Goal: Task Accomplishment & Management: Use online tool/utility

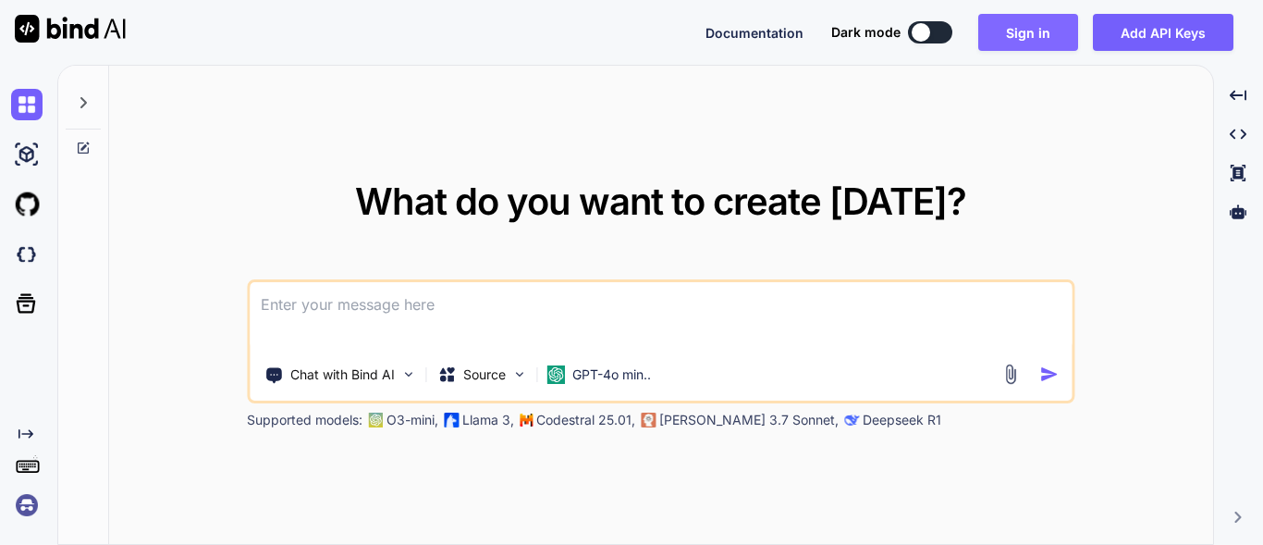
click at [997, 36] on button "Sign in" at bounding box center [1028, 32] width 100 height 37
click at [1004, 35] on button "Sign in" at bounding box center [1028, 32] width 100 height 37
click at [1014, 32] on button "Sign in" at bounding box center [1028, 32] width 100 height 37
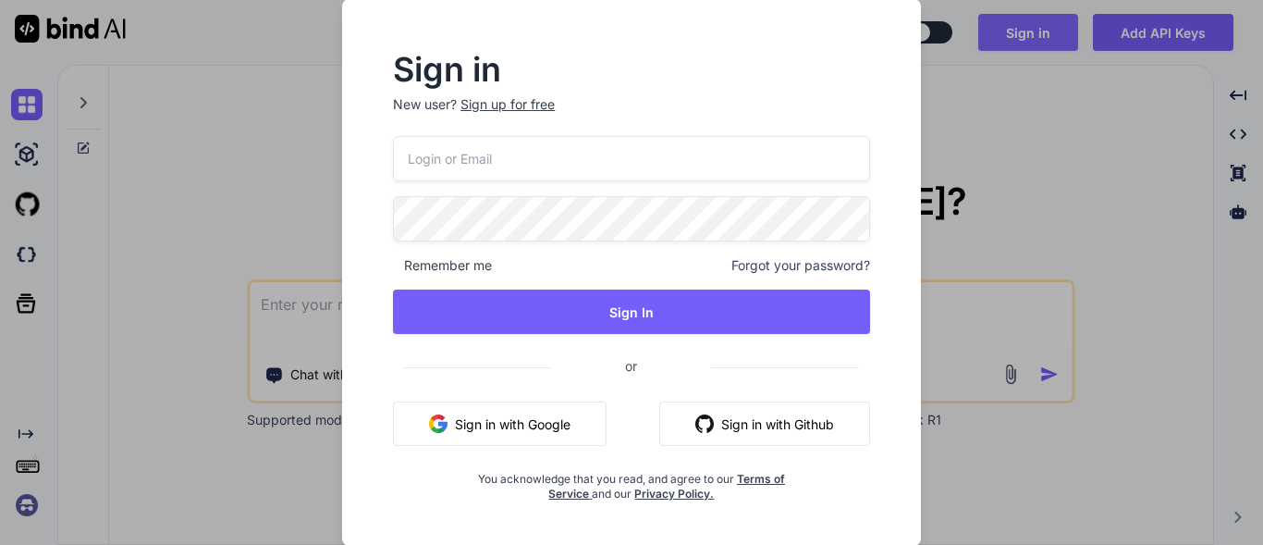
type textarea "x"
type input "[EMAIL_ADDRESS][DOMAIN_NAME]"
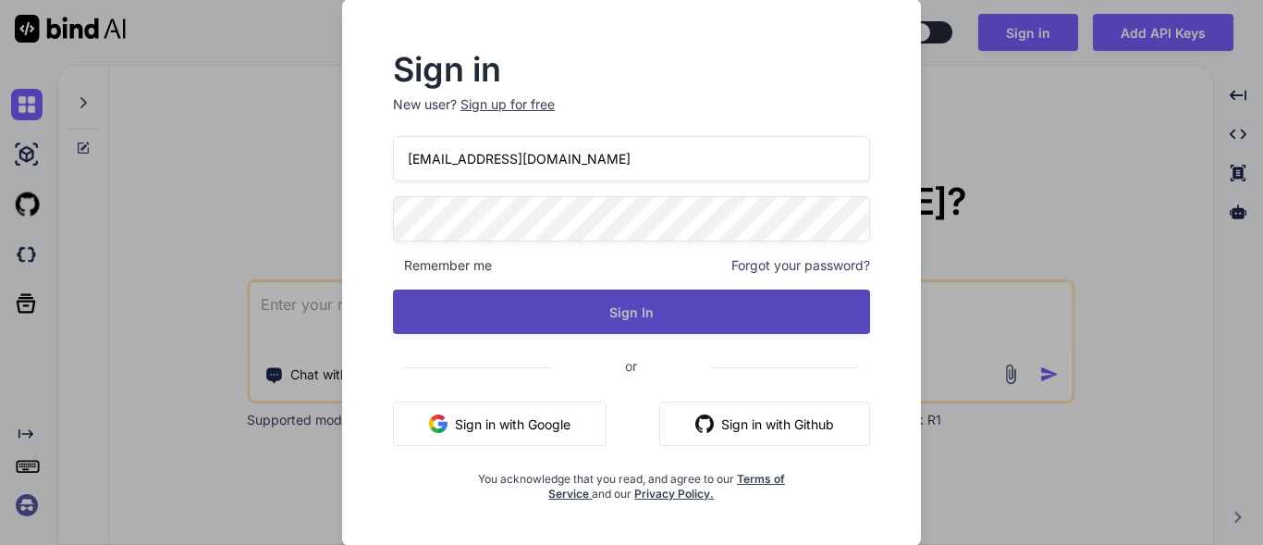
click at [578, 314] on button "Sign In" at bounding box center [631, 311] width 477 height 44
click at [745, 321] on button "Sign In" at bounding box center [631, 311] width 477 height 44
type textarea "x"
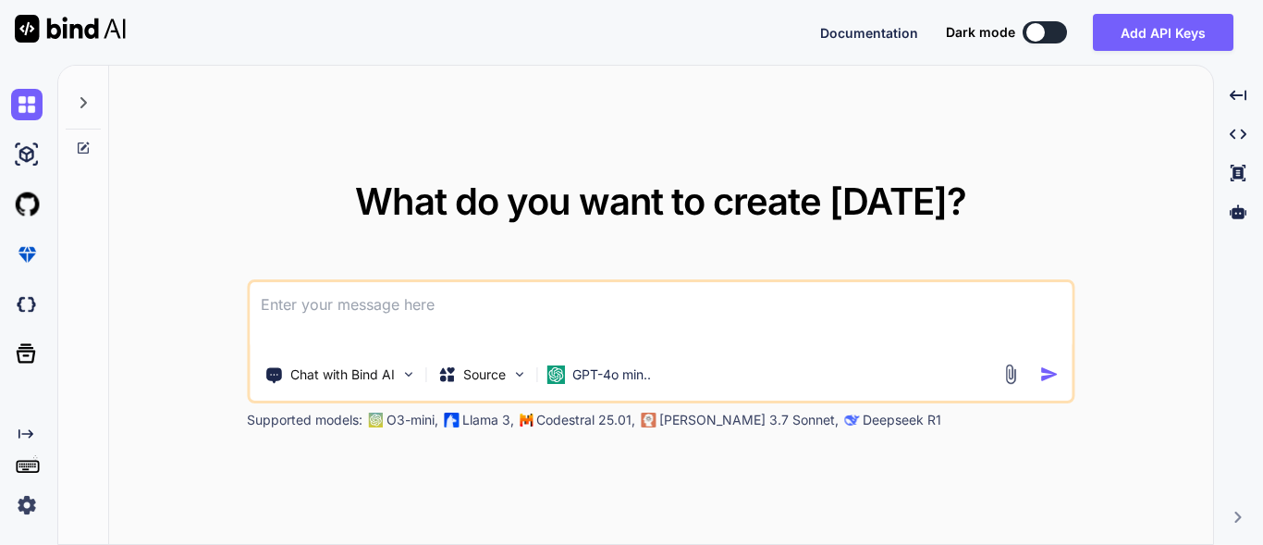
click at [386, 338] on textarea at bounding box center [661, 316] width 822 height 68
type textarea "c"
type textarea "x"
type textarea "cr"
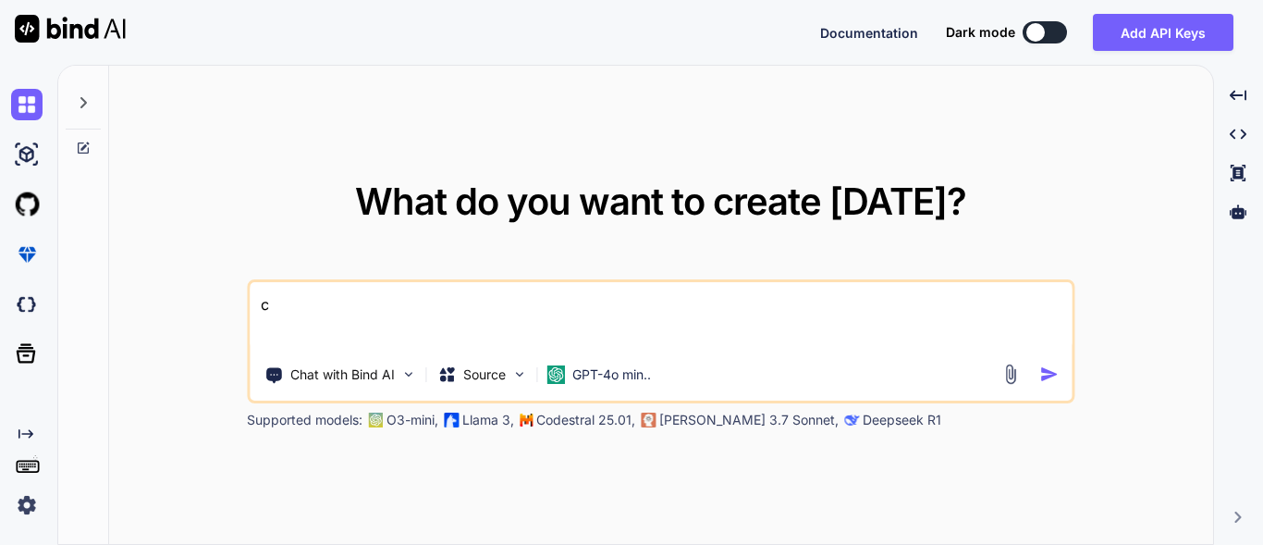
type textarea "x"
type textarea "cre"
type textarea "x"
type textarea "crea"
type textarea "x"
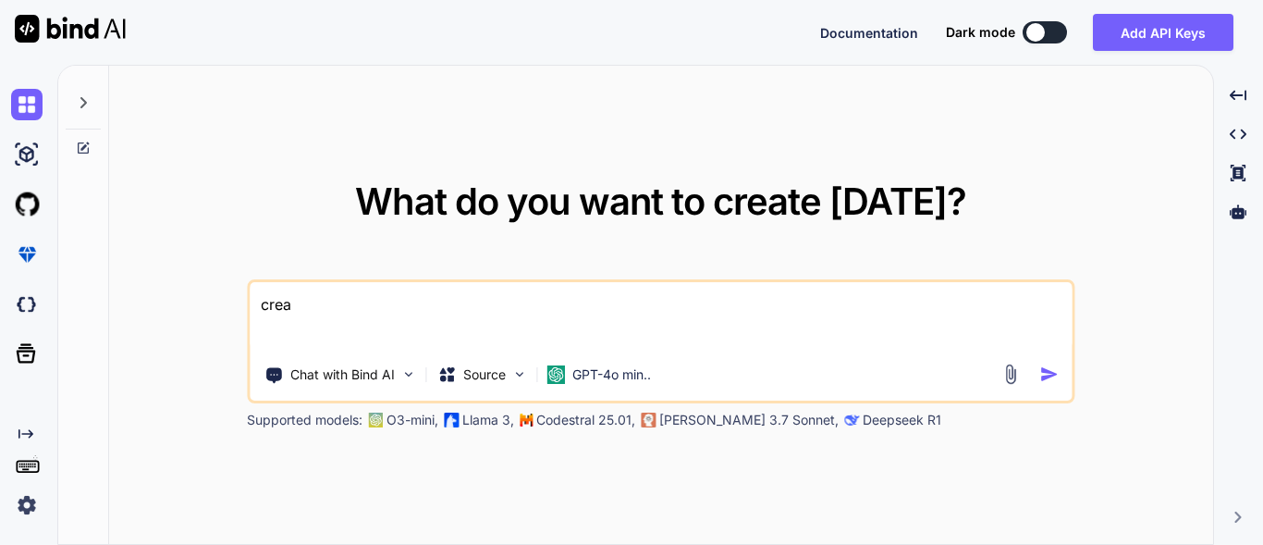
type textarea "creat"
type textarea "x"
type textarea "create"
type textarea "x"
type textarea "create"
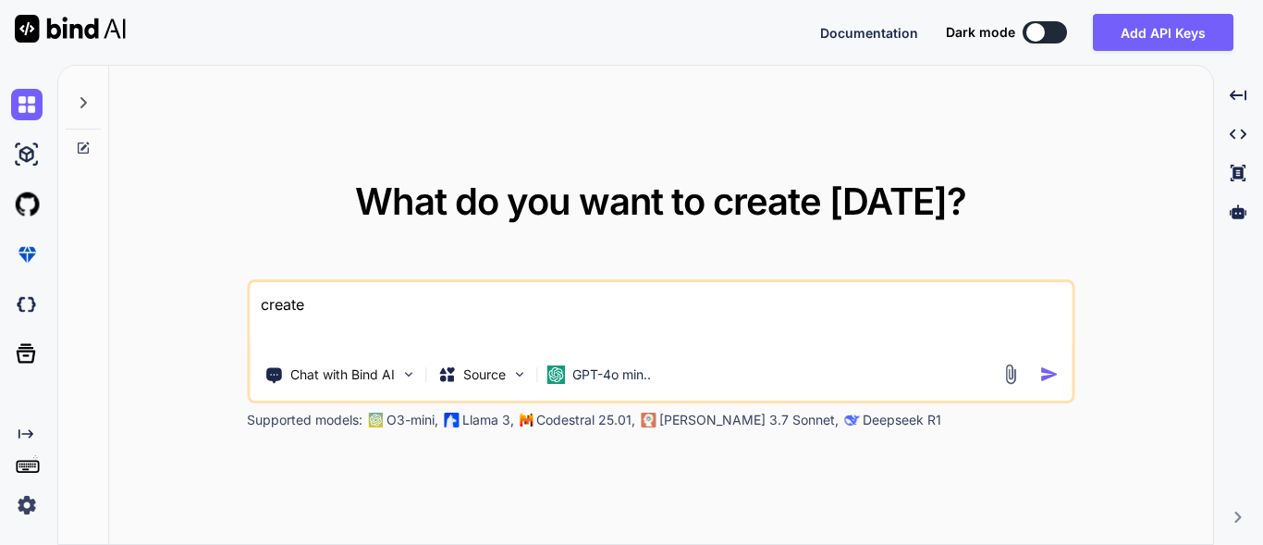
type textarea "x"
type textarea "create a"
type textarea "x"
type textarea "create a"
type textarea "x"
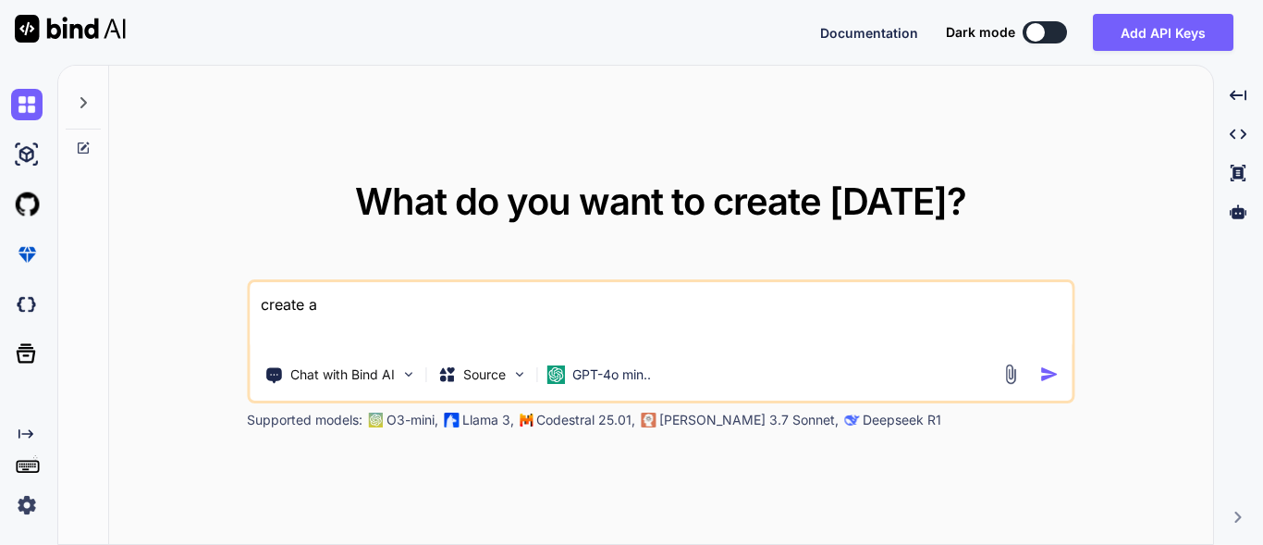
type textarea "create a b"
type textarea "x"
type textarea "create a bl"
type textarea "x"
type textarea "create a blo"
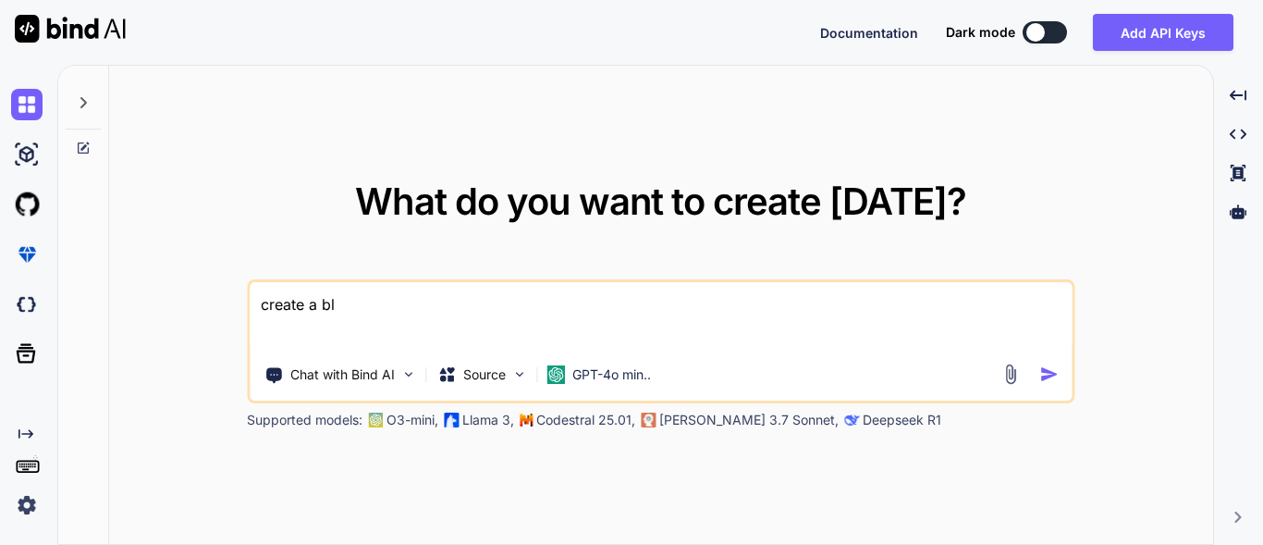
type textarea "x"
type textarea "create a bloc"
type textarea "x"
type textarea "create a block"
type textarea "x"
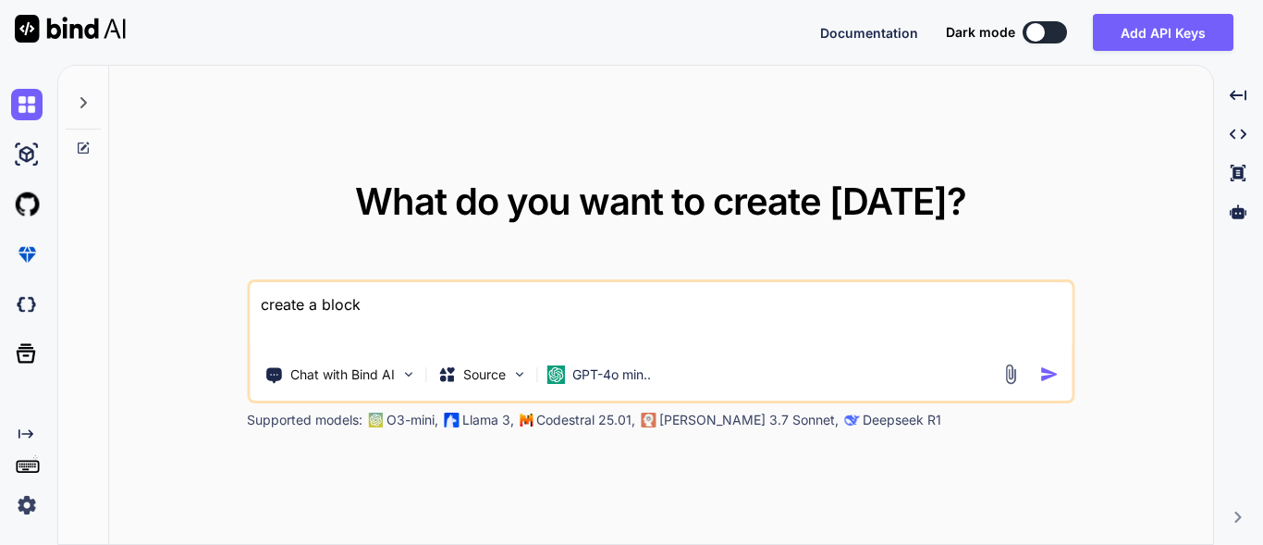
type textarea "create a blockc"
type textarea "x"
type textarea "create a blockch"
type textarea "x"
type textarea "create a blockcha"
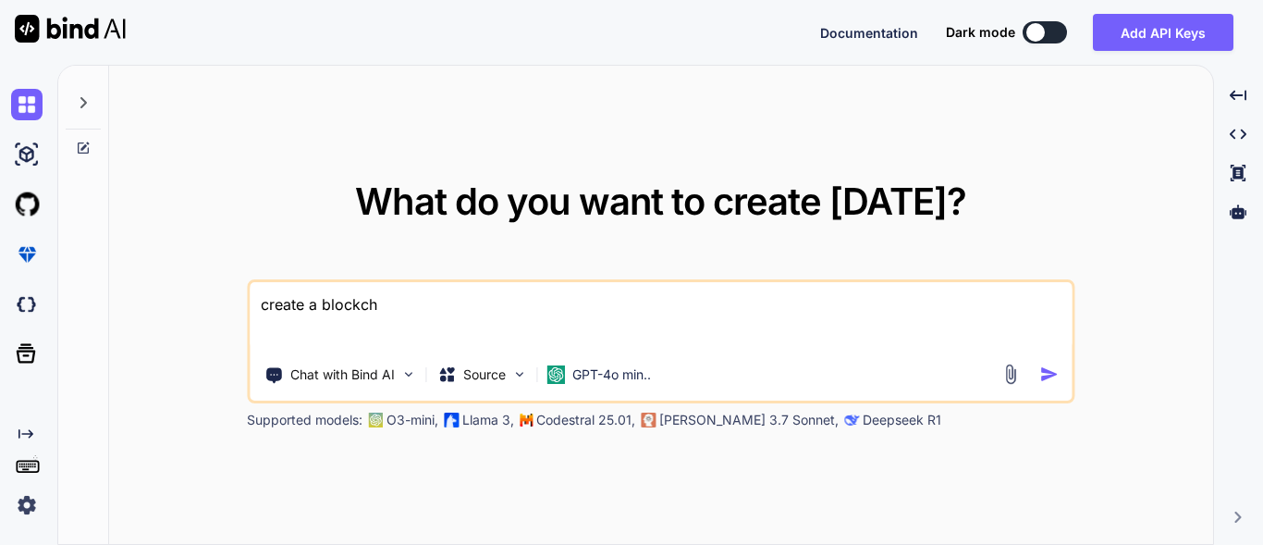
type textarea "x"
type textarea "create a blockchai"
type textarea "x"
type textarea "create a blockchain"
type textarea "x"
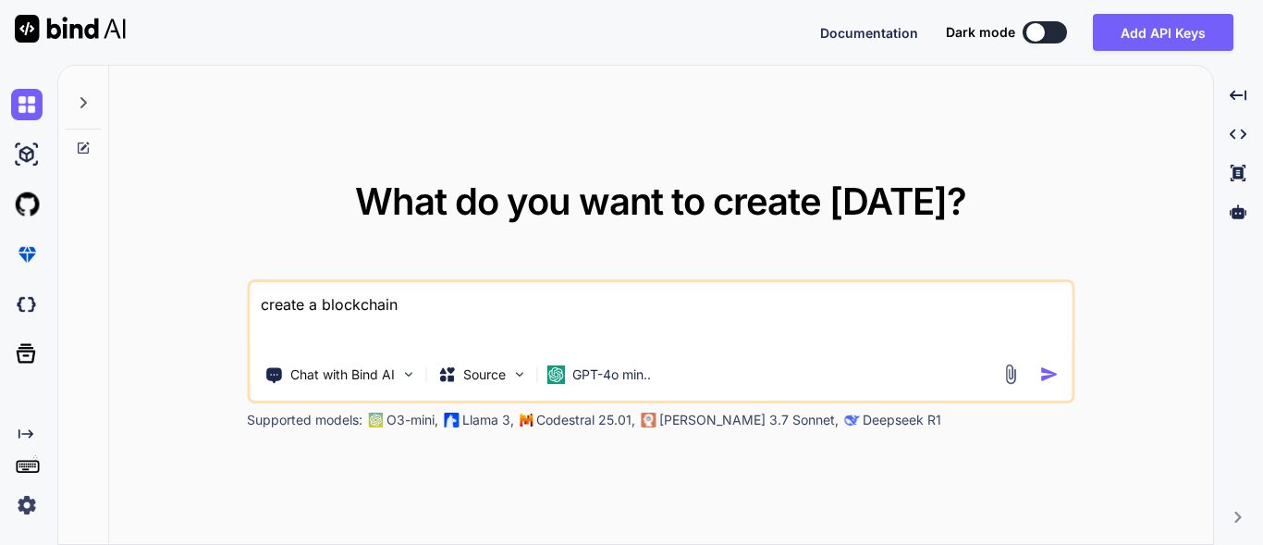
type textarea "create a blockchain"
type textarea "x"
type textarea "create a blockchain c"
type textarea "x"
type textarea "create a blockchain co"
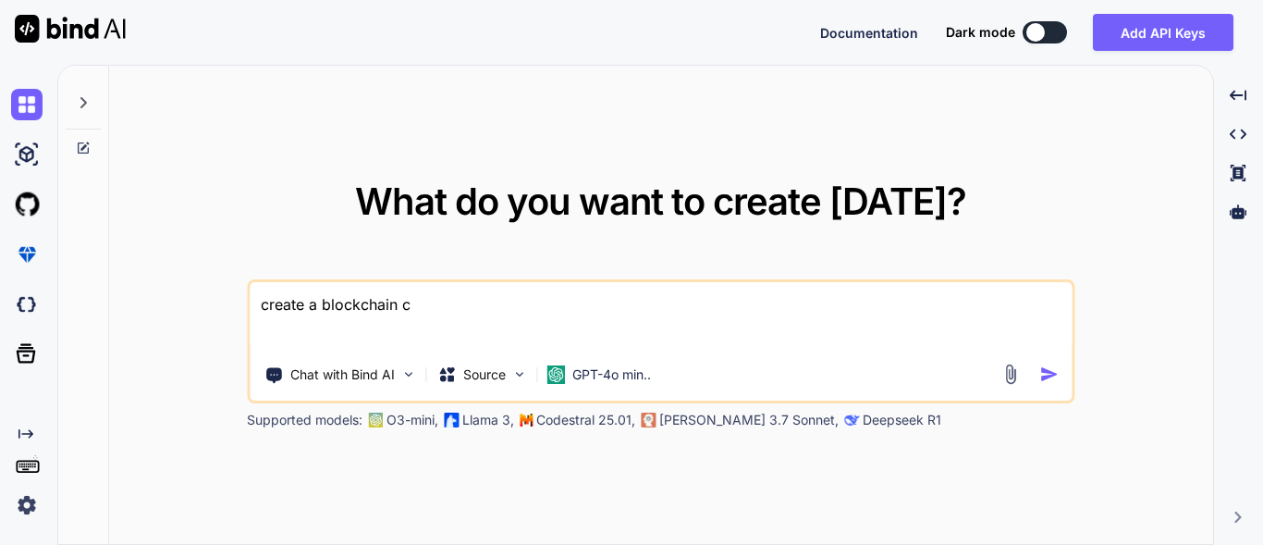
type textarea "x"
type textarea "create a blockchain con"
type textarea "x"
type textarea "create a blockchain cons"
type textarea "x"
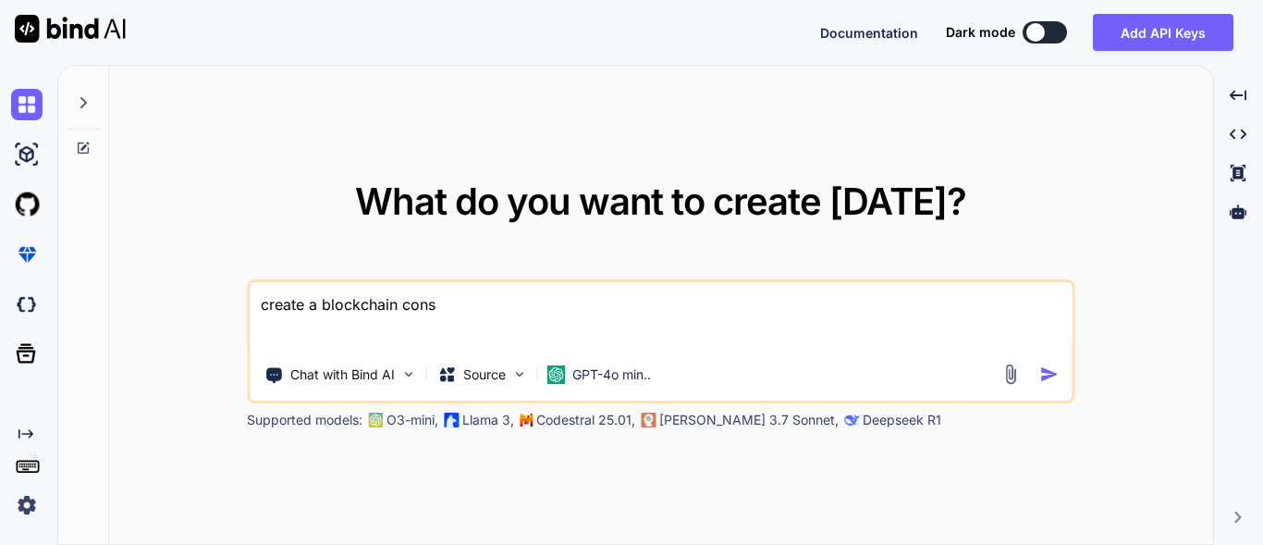
type textarea "create a blockchain conse"
type textarea "x"
type textarea "create a blockchain consen"
type textarea "x"
type textarea "create a blockchain consens"
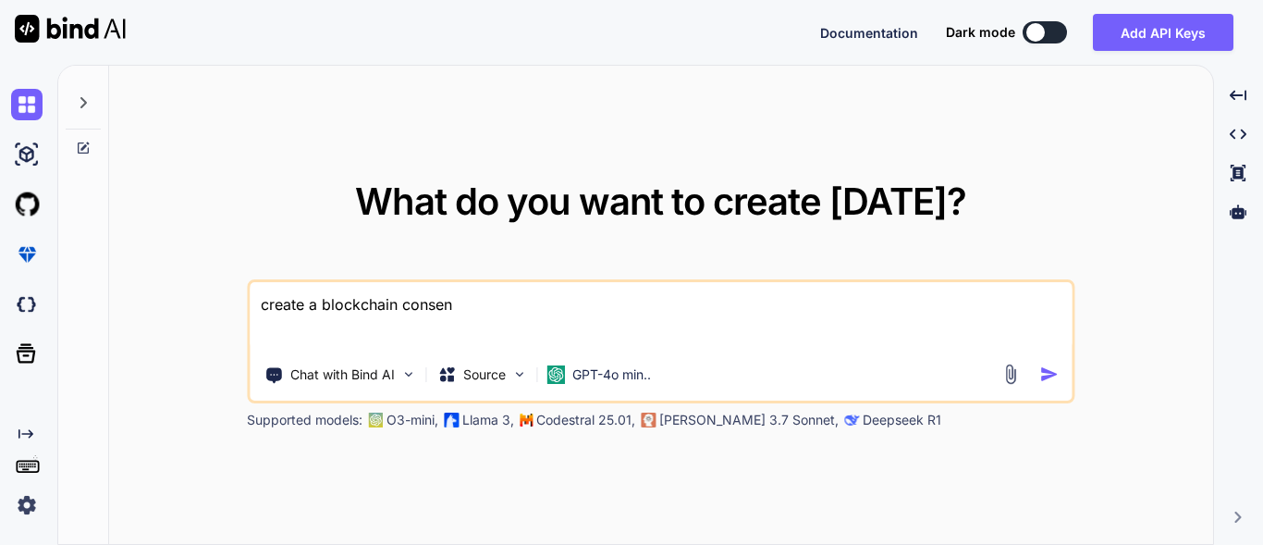
type textarea "x"
type textarea "create a blockchain consensu"
type textarea "x"
type textarea "create a blockchain consensus"
type textarea "x"
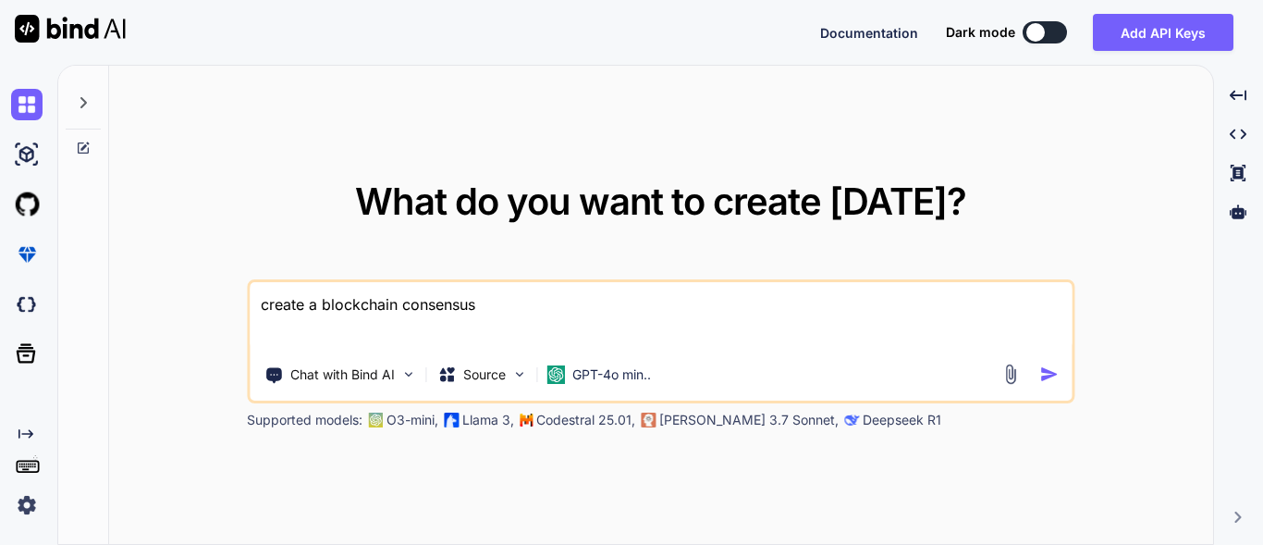
type textarea "create a blockchain consensus"
type textarea "x"
type textarea "create a blockchain consensus a"
type textarea "x"
type textarea "create a blockchain consensus al"
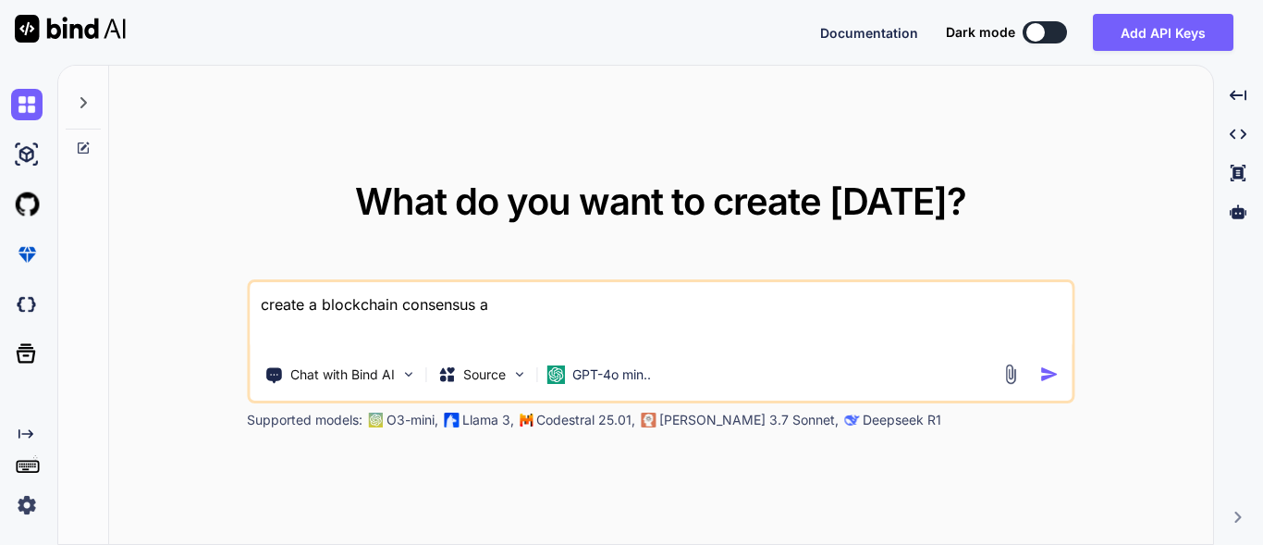
type textarea "x"
type textarea "create a blockchain consensus alg"
type textarea "x"
type textarea "create a blockchain consensus algo"
type textarea "x"
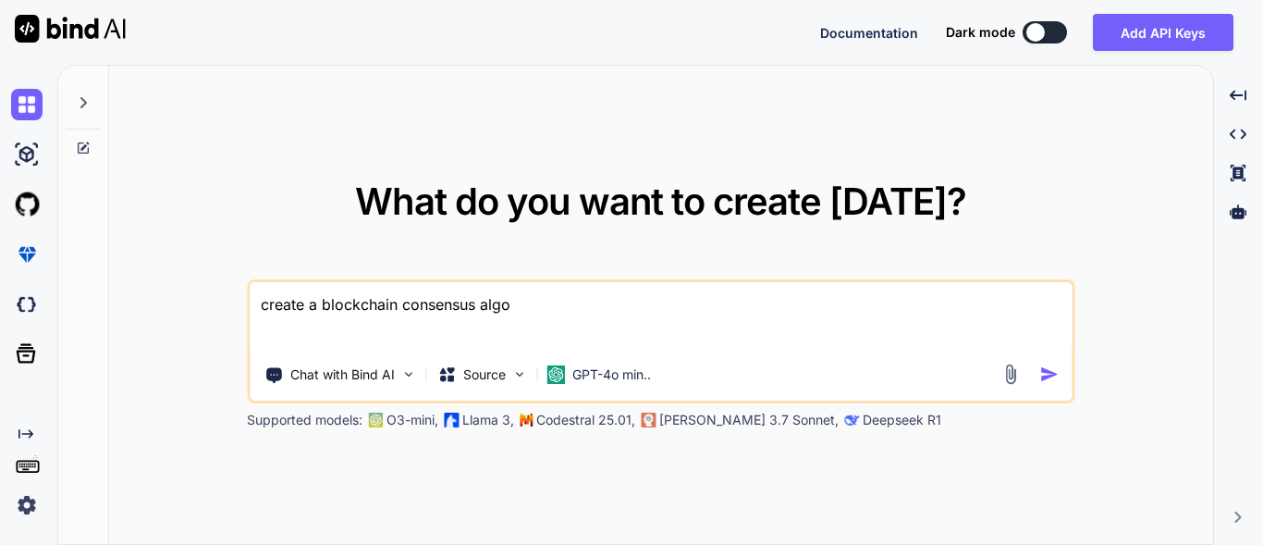
type textarea "create a blockchain consensus algor"
type textarea "x"
type textarea "create a blockchain consensus algori"
type textarea "x"
type textarea "create a blockchain consensus algorit"
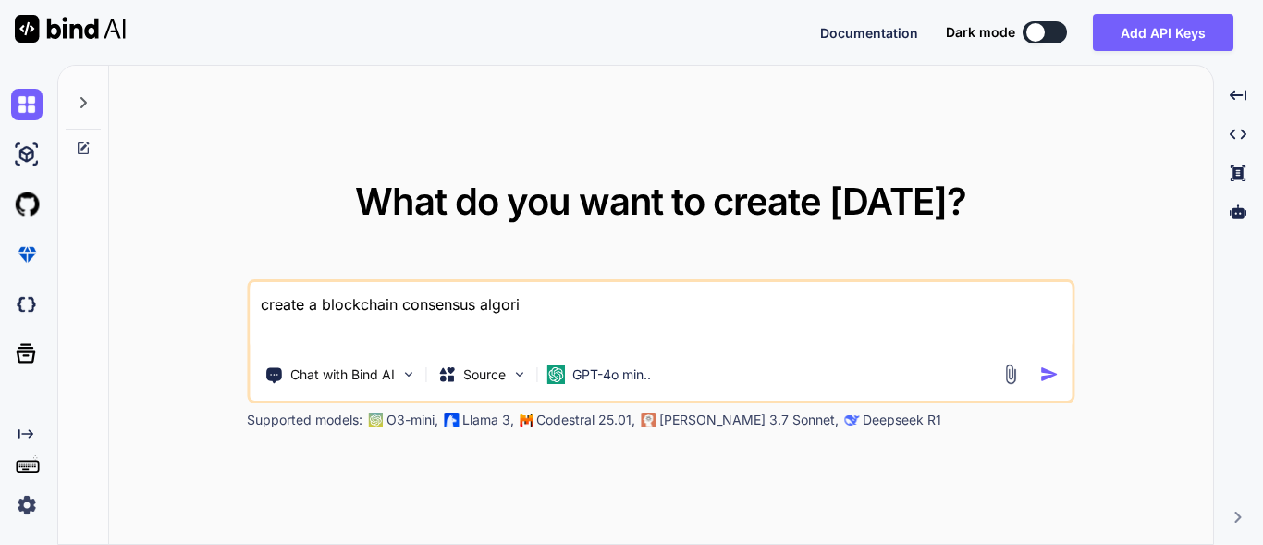
type textarea "x"
type textarea "create a blockchain consensus algorith"
type textarea "x"
type textarea "create a blockchain consensus algorithm"
type textarea "x"
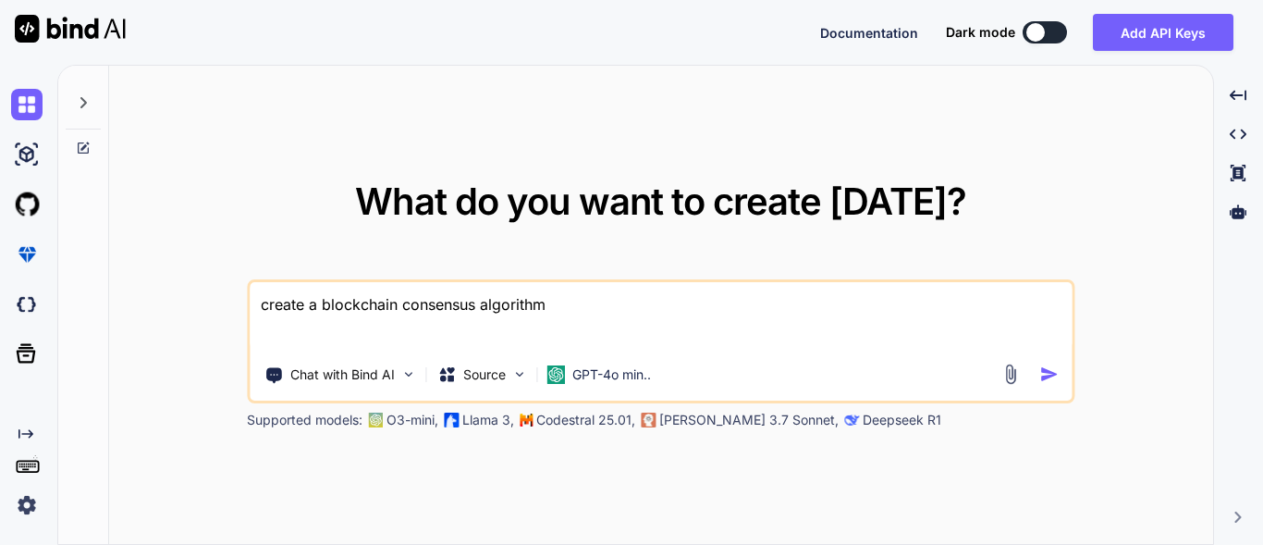
type textarea "create a blockchain consensus algorithm"
type textarea "x"
type textarea "create a blockchain consensus algorithm u"
type textarea "x"
type textarea "create a blockchain consensus algorithm us"
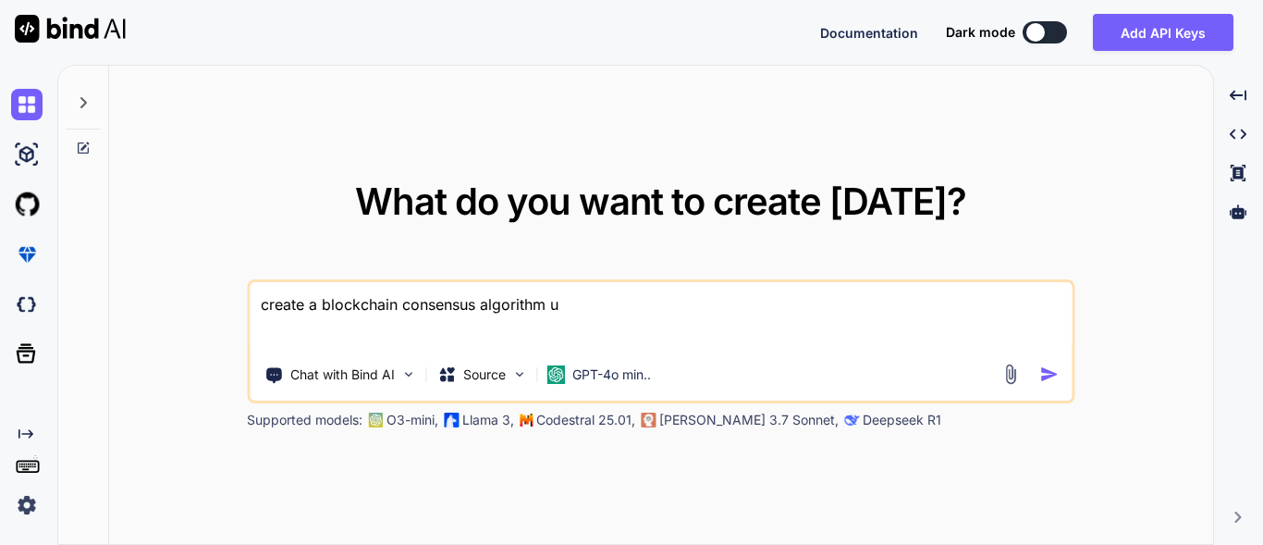
type textarea "x"
type textarea "create a blockchain consensus algorithm usi"
type textarea "x"
type textarea "create a blockchain consensus algorithm usin"
type textarea "x"
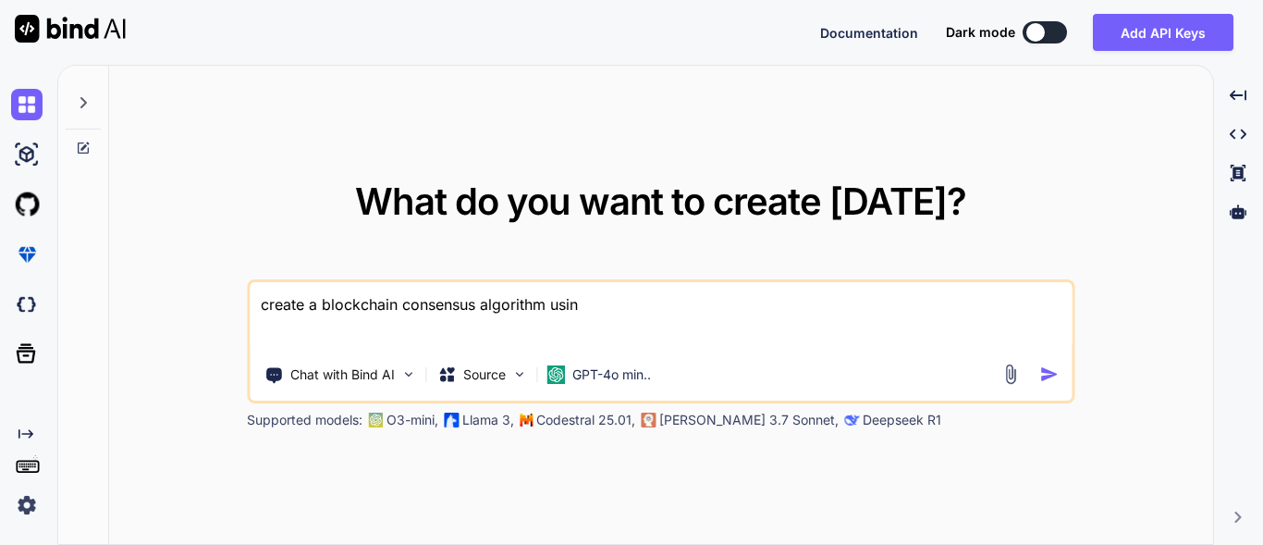
type textarea "create a blockchain consensus algorithm using"
type textarea "x"
type textarea "create a blockchain consensus algorithm using"
type textarea "x"
type textarea "create a blockchain consensus algorithm using r"
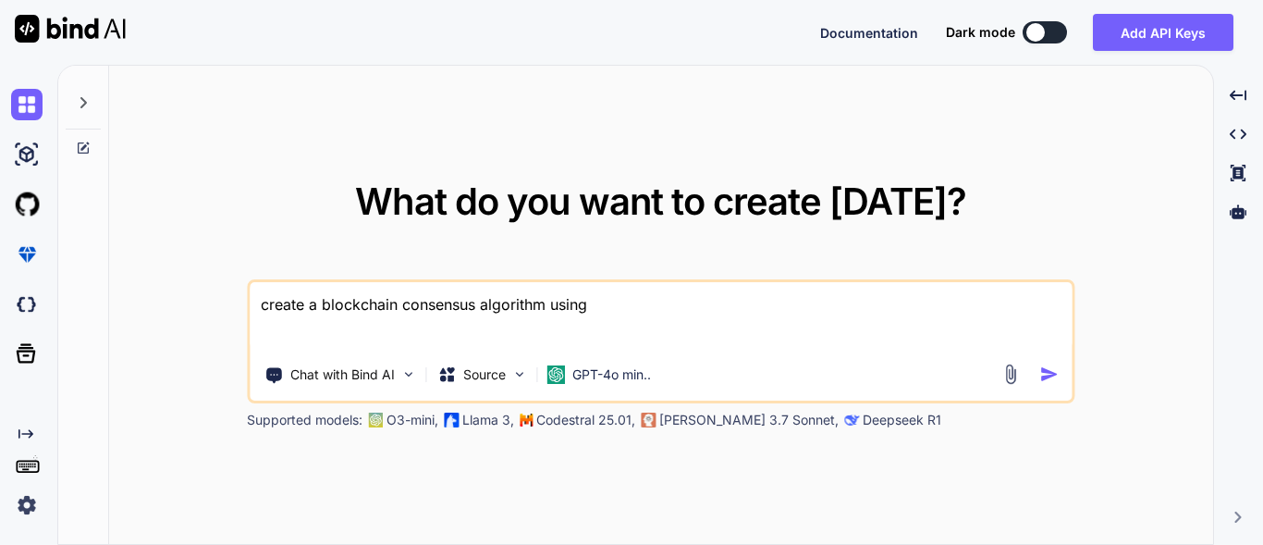
type textarea "x"
type textarea "create a blockchain consensus algorithm using ru"
type textarea "x"
type textarea "create a blockchain consensus algorithm using rus"
type textarea "x"
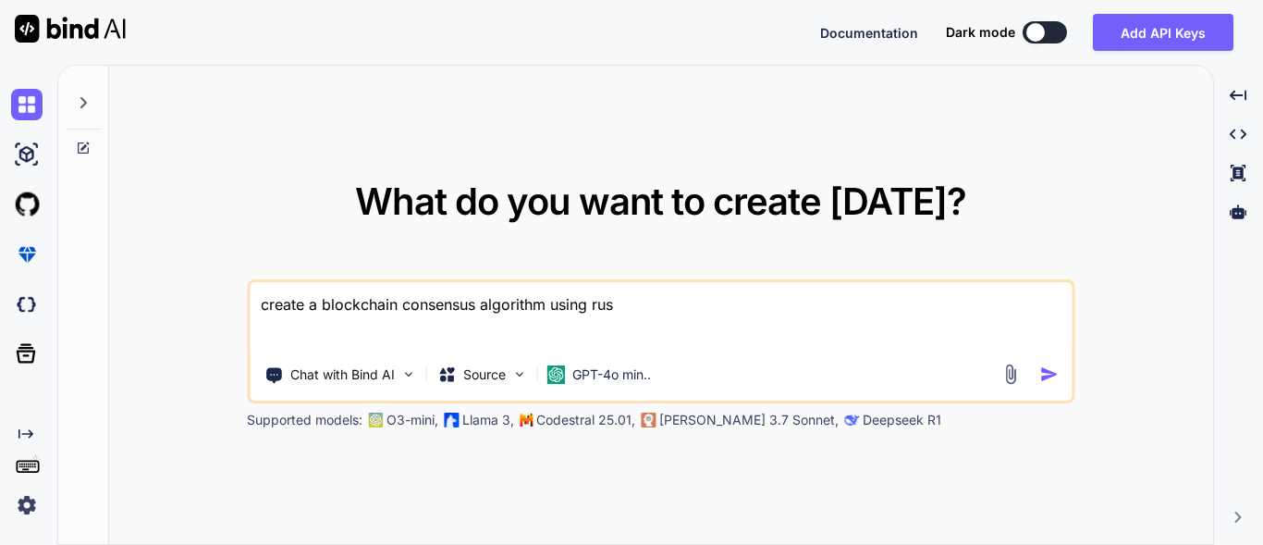
type textarea "create a blockchain consensus algorithm using rust"
type textarea "x"
type textarea "create a blockchain consensus algorithm using rust"
type textarea "x"
type textarea "create a blockchain consensus algorithm using rust a"
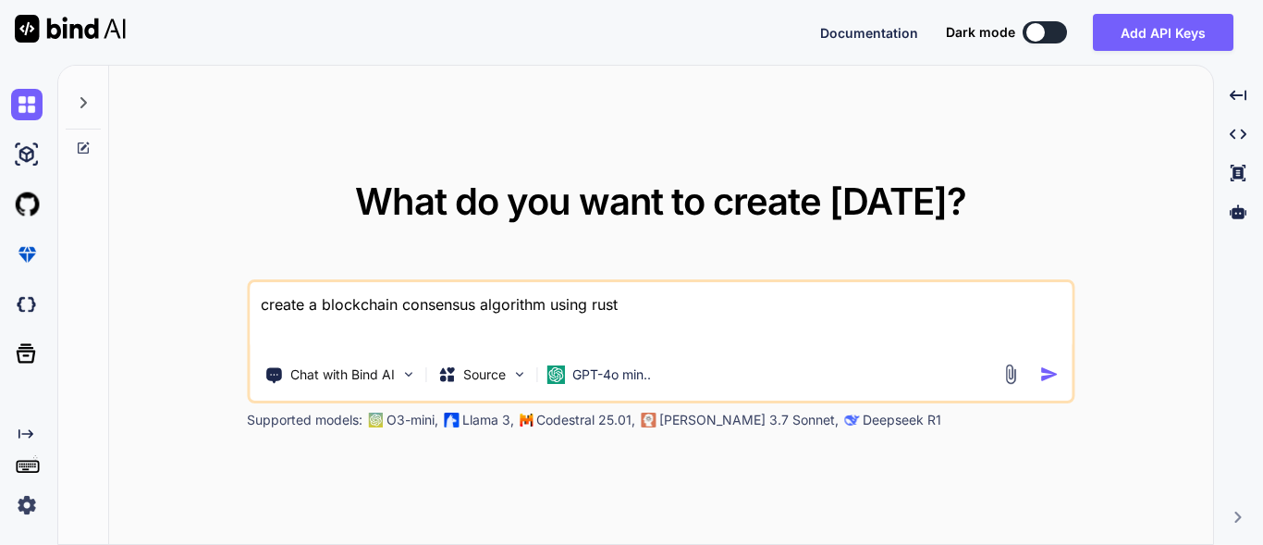
type textarea "x"
type textarea "create a blockchain consensus algorithm using rust an"
type textarea "x"
type textarea "create a blockchain consensus algorithm using rust and"
type textarea "x"
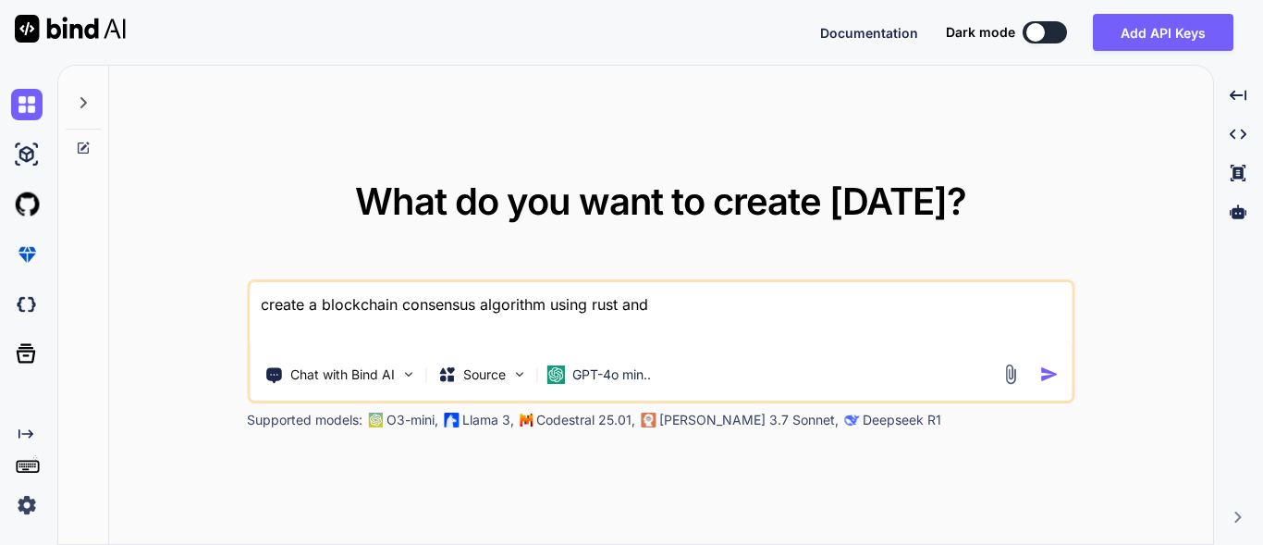
type textarea "create a blockchain consensus algorithm using rust and"
type textarea "x"
type textarea "create a blockchain consensus algorithm using rust and g"
type textarea "x"
type textarea "create a blockchain consensus algorithm using rust and go"
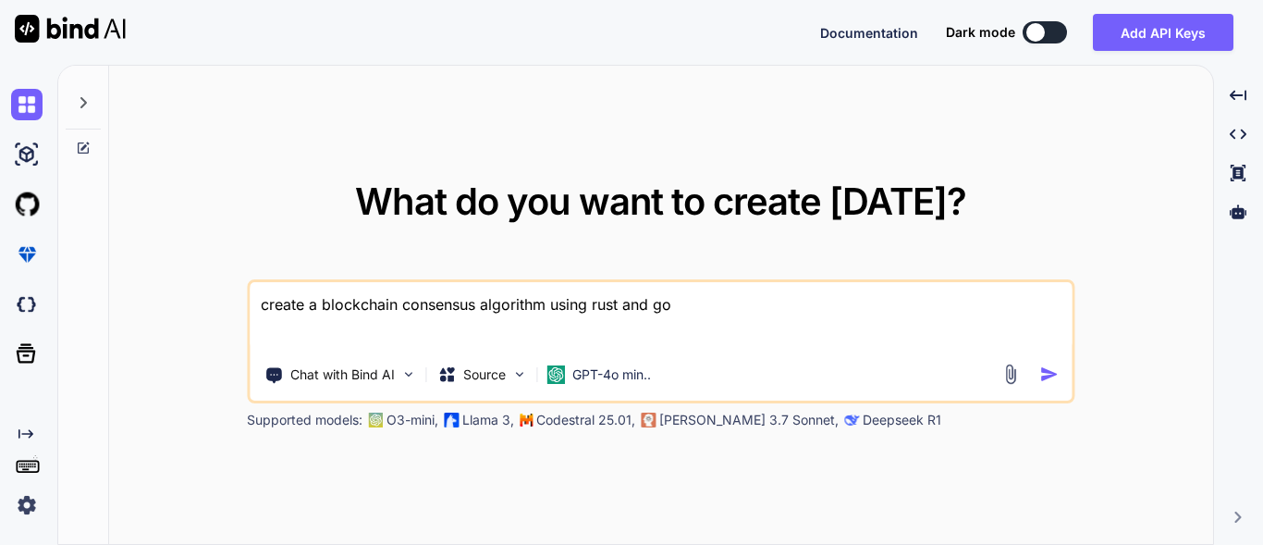
type textarea "x"
type textarea "create a blockchain consensus algorithm using rust and go"
type textarea "x"
type textarea "create a blockchain consensus algorithm using rust and go a"
type textarea "x"
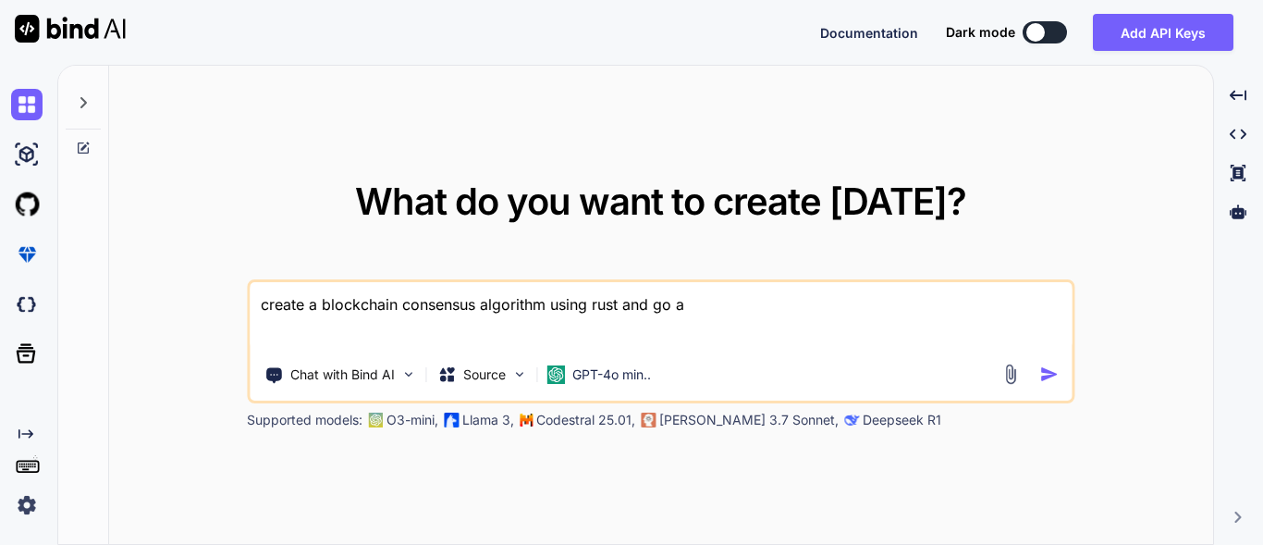
type textarea "create a blockchain consensus algorithm using rust and go ad"
type textarea "x"
type textarea "create a blockchain consensus algorithm using rust and go add"
type textarea "x"
type textarea "create a blockchain consensus algorithm using rust and go add"
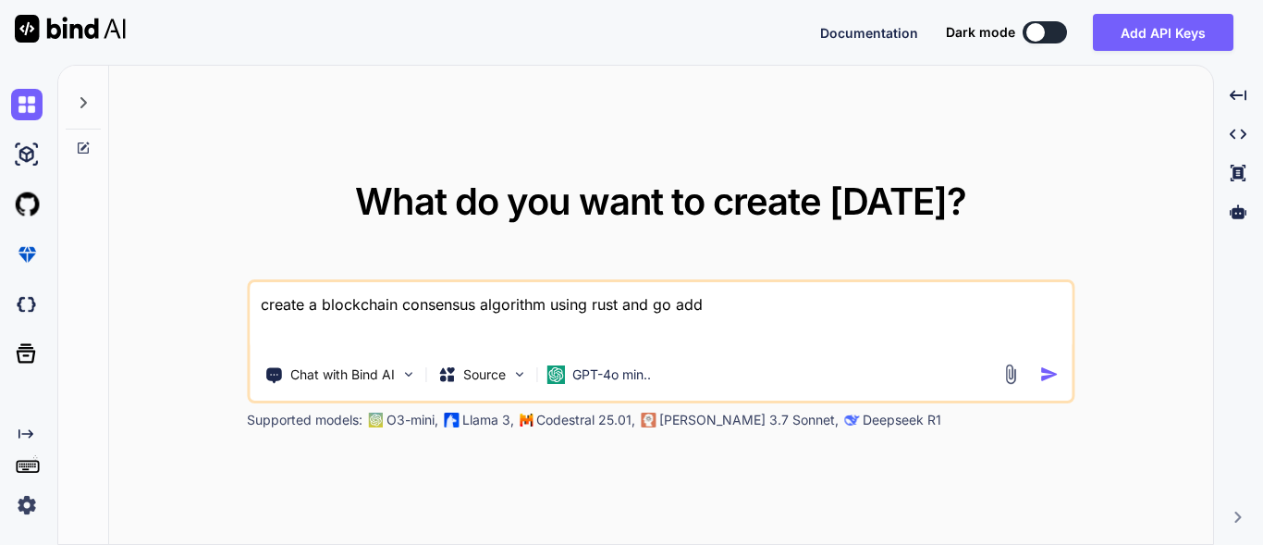
type textarea "x"
type textarea "create a blockchain consensus algorithm using rust and go add d"
type textarea "x"
type textarea "create a blockchain consensus algorithm using rust and go add de"
type textarea "x"
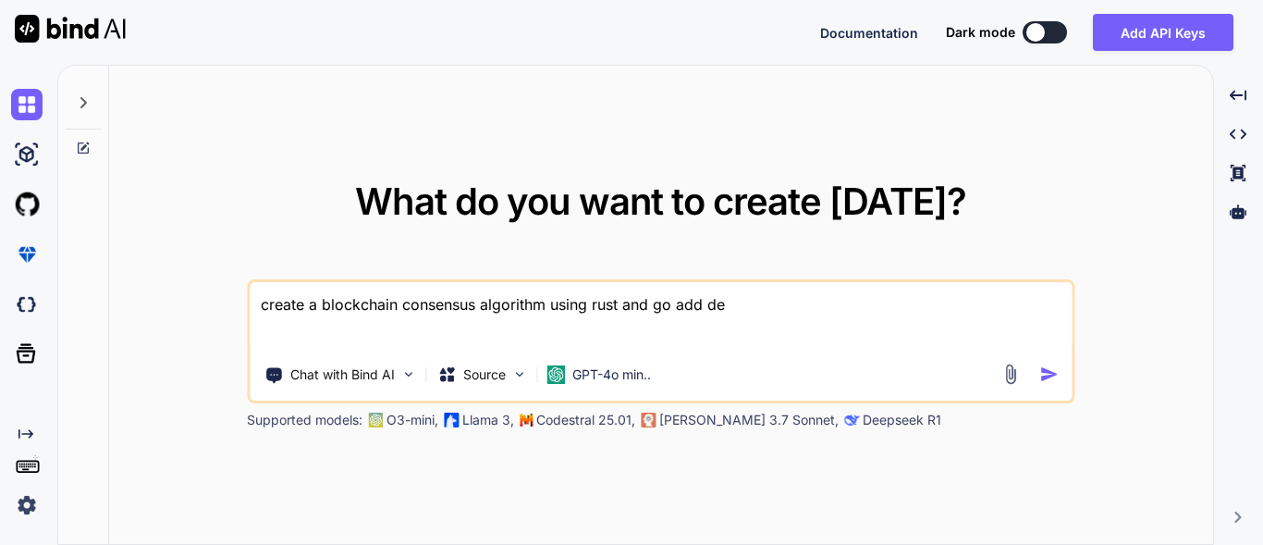
type textarea "create a blockchain consensus algorithm using rust and go add dee"
type textarea "x"
type textarea "create a blockchain consensus algorithm using rust and go add [MEDICAL_DATA]"
type textarea "x"
type textarea "create a blockchain consensus algorithm using rust and go add deeth"
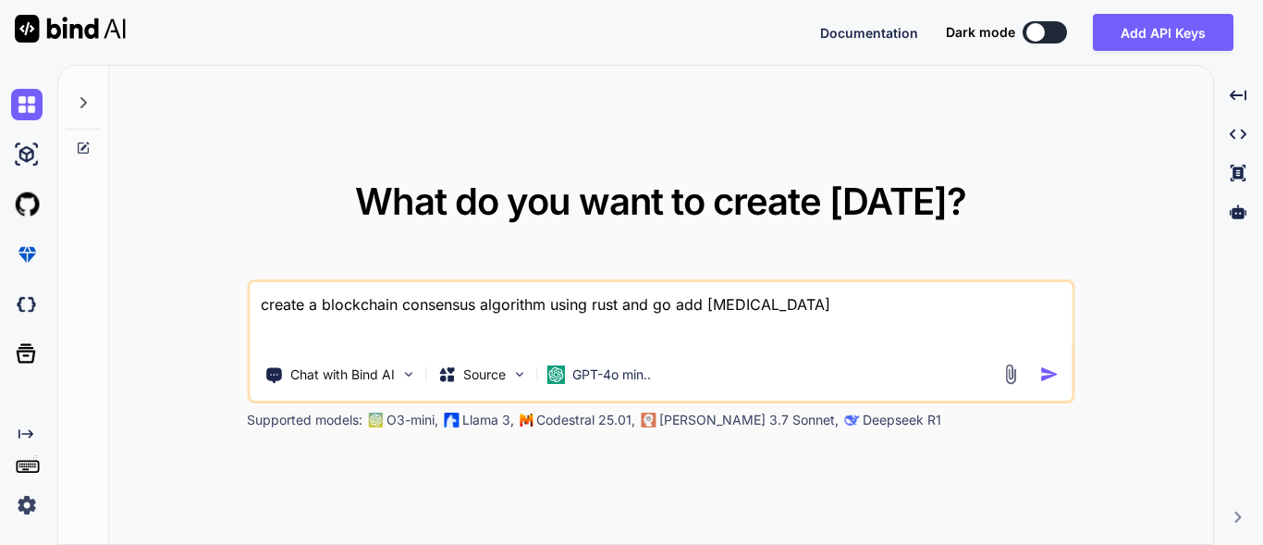
type textarea "x"
type textarea "create a blockchain consensus algorithm using rust and go add deethe"
type textarea "x"
type textarea "create a blockchain consensus algorithm using rust and go add deethe"
type textarea "x"
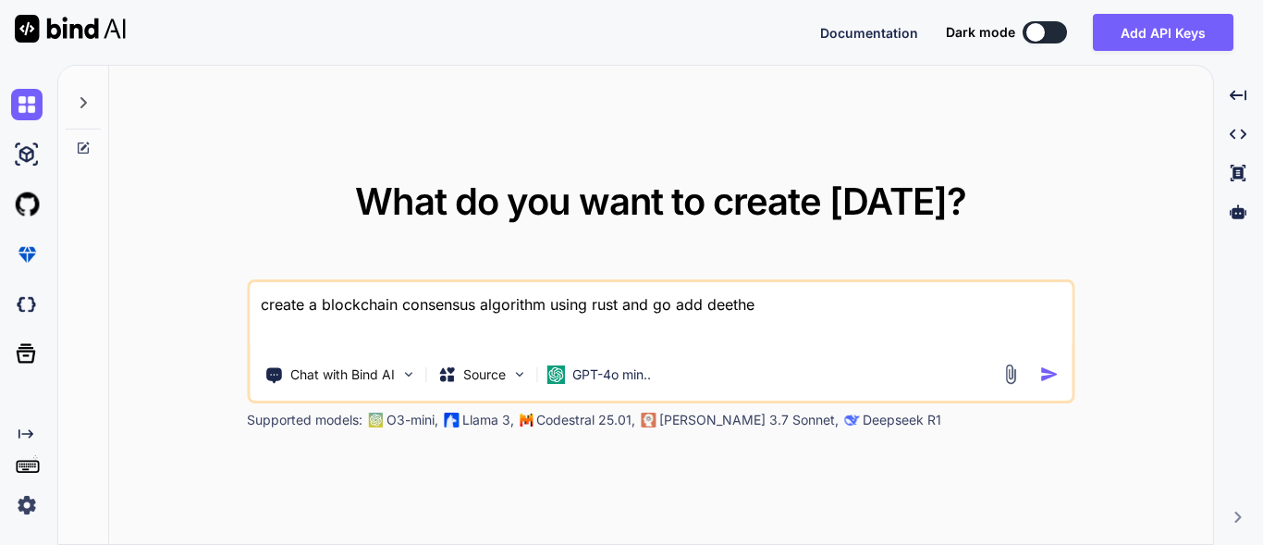
type textarea "create a blockchain consensus algorithm using rust and go add deethe"
type textarea "x"
type textarea "create a blockchain consensus algorithm using rust and go add deethec"
type textarea "x"
type textarea "create a blockchain consensus algorithm using rust and go add deethecr"
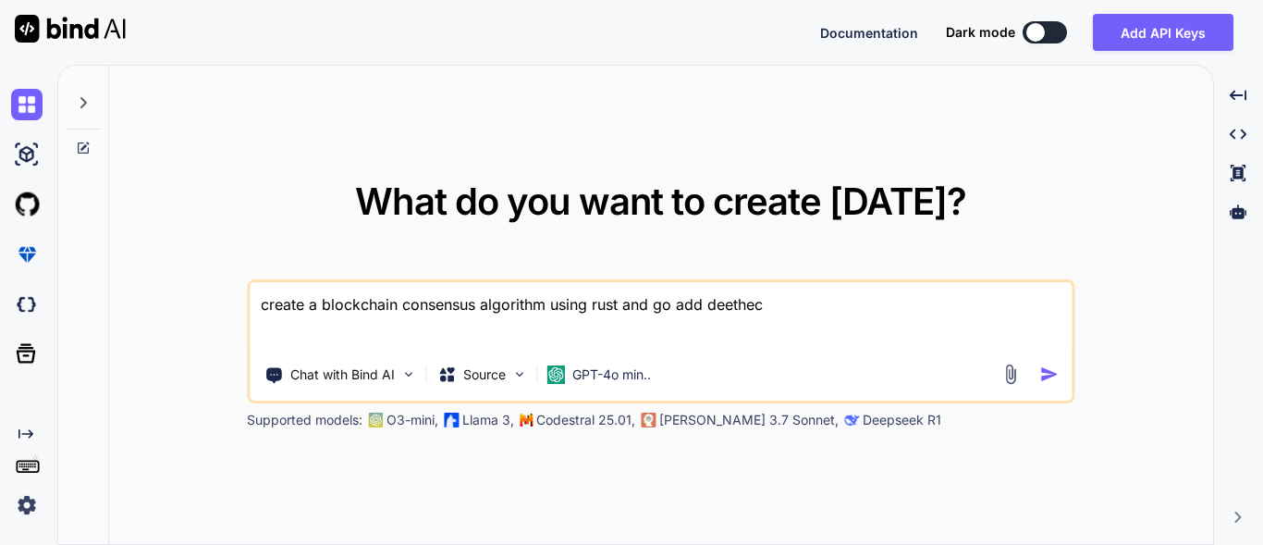
type textarea "x"
type textarea "create a blockchain consensus algorithm using rust and go add deethecre"
type textarea "x"
type textarea "create a blockchain consensus algorithm using rust and go add deethecrea"
type textarea "x"
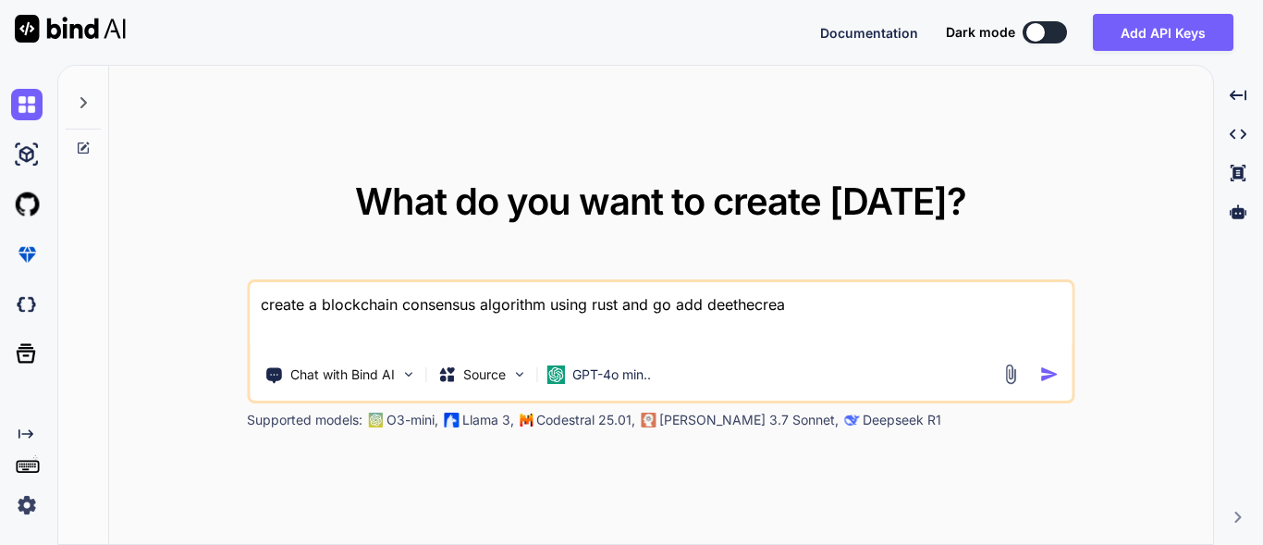
type textarea "create a blockchain consensus algorithm using rust and go add deethecreat"
type textarea "x"
type textarea "create a blockchain consensus algorithm using rust and go add deethecreato"
type textarea "x"
type textarea "create a blockchain consensus algorithm using rust and go add deethecreator"
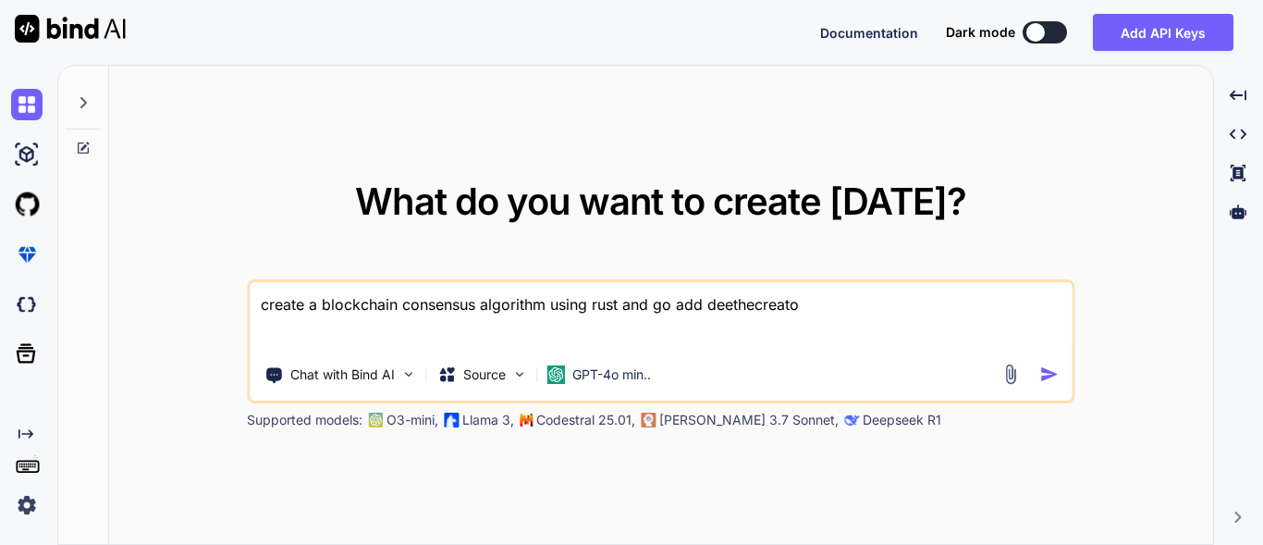
type textarea "x"
type textarea "create a blockchain consensus algorithm using rust and go add deethecreator"
type textarea "x"
type textarea "create a blockchain consensus algorithm using rust and go add deethecreator a"
type textarea "x"
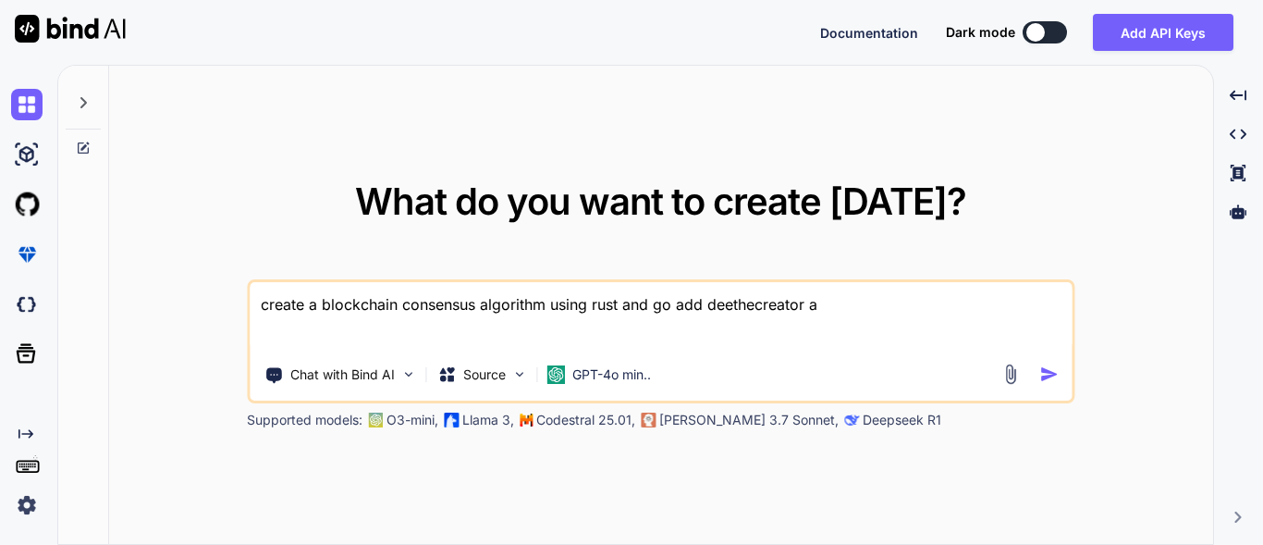
type textarea "create a blockchain consensus algorithm using rust and go add deethecreator as"
type textarea "x"
type textarea "create a blockchain consensus algorithm using rust and go add deethecreator as"
type textarea "x"
type textarea "create a blockchain consensus algorithm using rust and go add deethecreator as t"
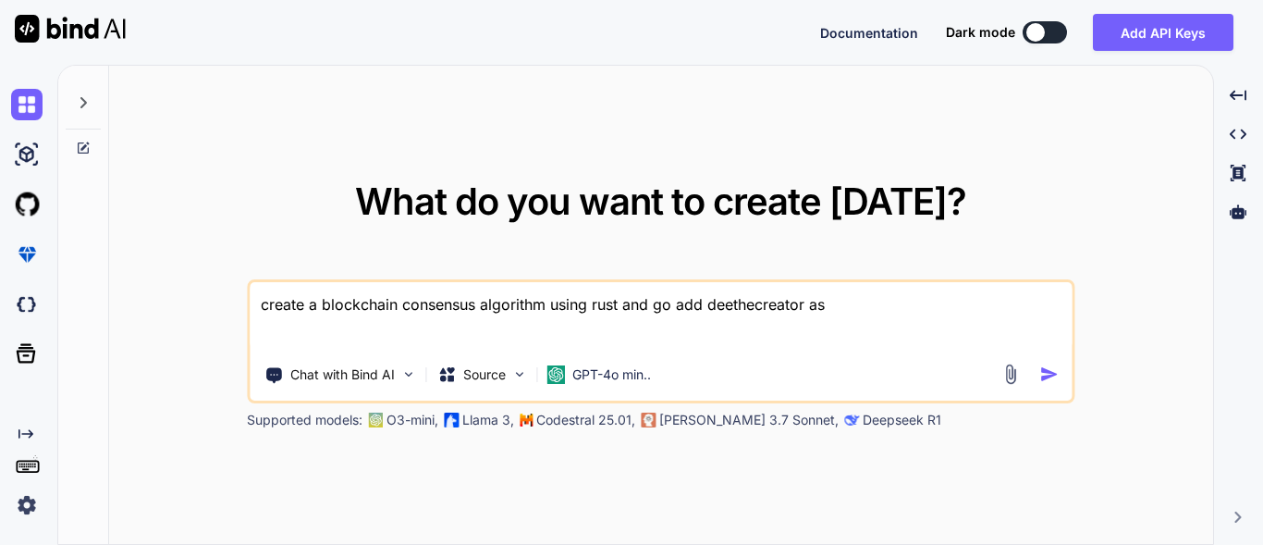
type textarea "x"
type textarea "create a blockchain consensus algorithm using rust and go add deethecreator as …"
type textarea "x"
type textarea "create a blockchain consensus algorithm using rust and go add deethecreator as …"
type textarea "x"
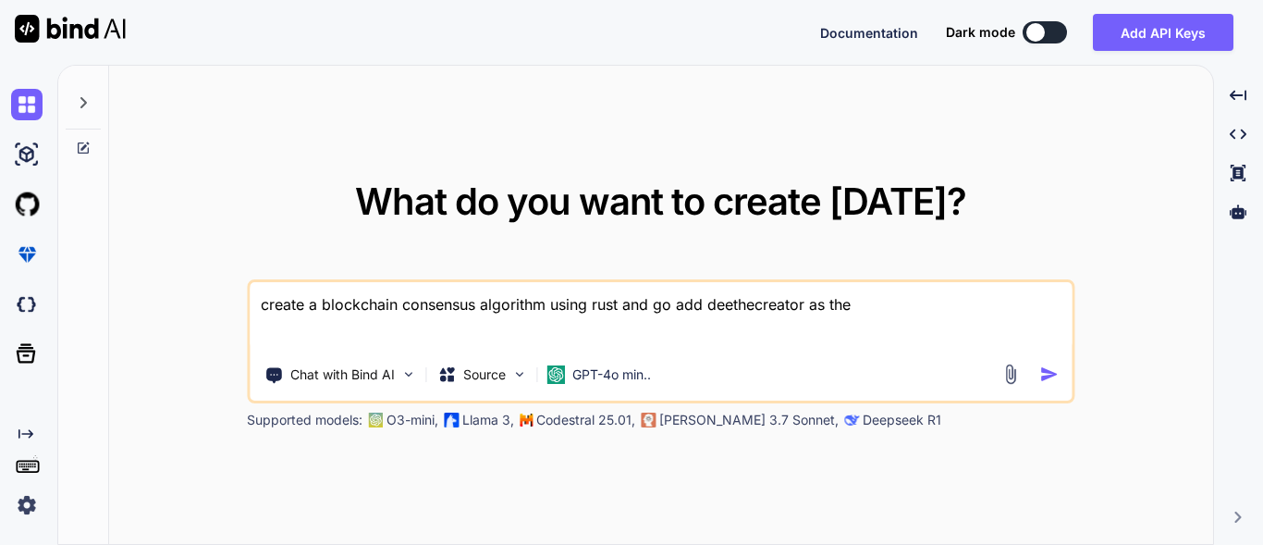
type textarea "create a blockchain consensus algorithm using rust and go add deethecreator as …"
type textarea "x"
type textarea "create a blockchain consensus algorithm using rust and go add deethecreator as …"
type textarea "x"
type textarea "create a blockchain consensus algorithm using rust and go add deethecreator as …"
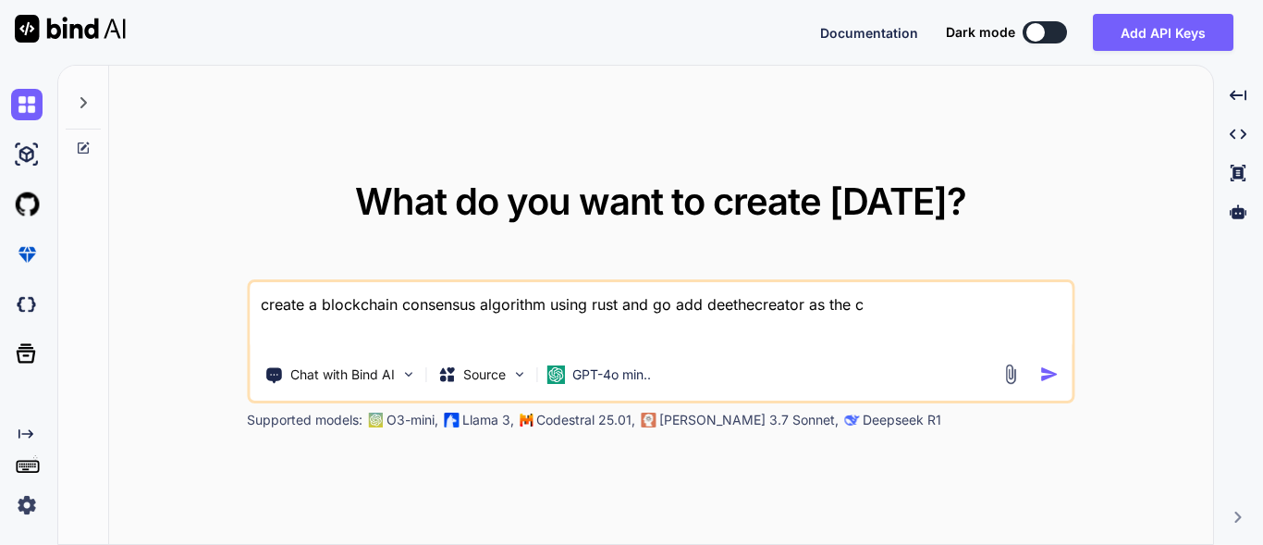
type textarea "x"
type textarea "create a blockchain consensus algorithm using rust and go add deethecreator as …"
type textarea "x"
type textarea "create a blockchain consensus algorithm using rust and go add deethecreator as …"
type textarea "x"
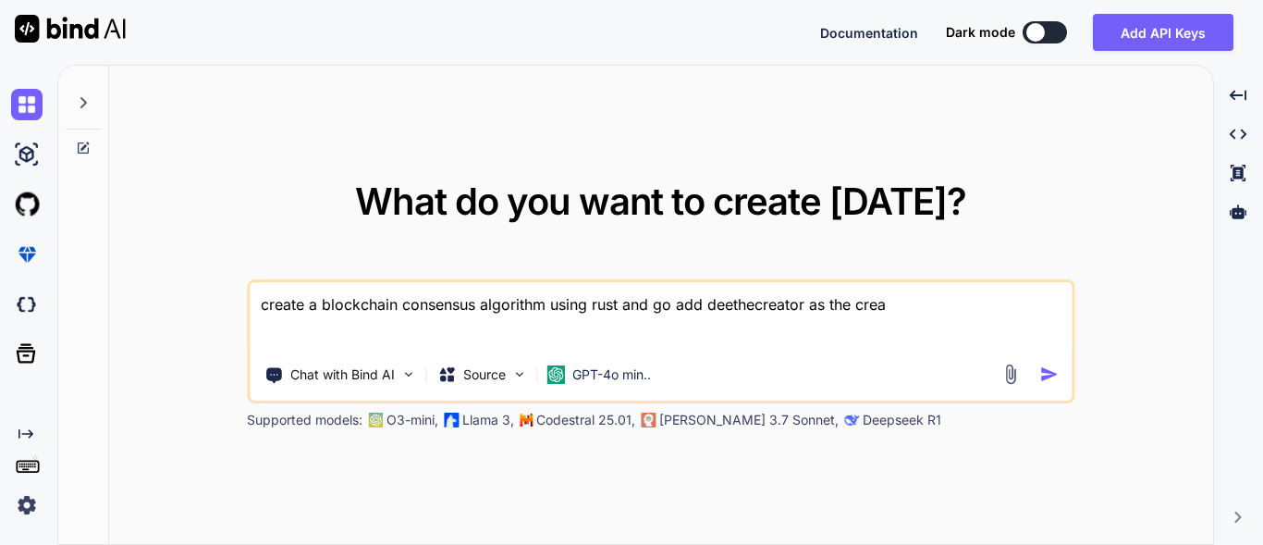
type textarea "create a blockchain consensus algorithm using rust and go add deethecreator as …"
type textarea "x"
type textarea "create a blockchain consensus algorithm using rust and go add deethecreator as …"
type textarea "x"
type textarea "create a blockchain consensus algorithm using rust and go add deethecreator as …"
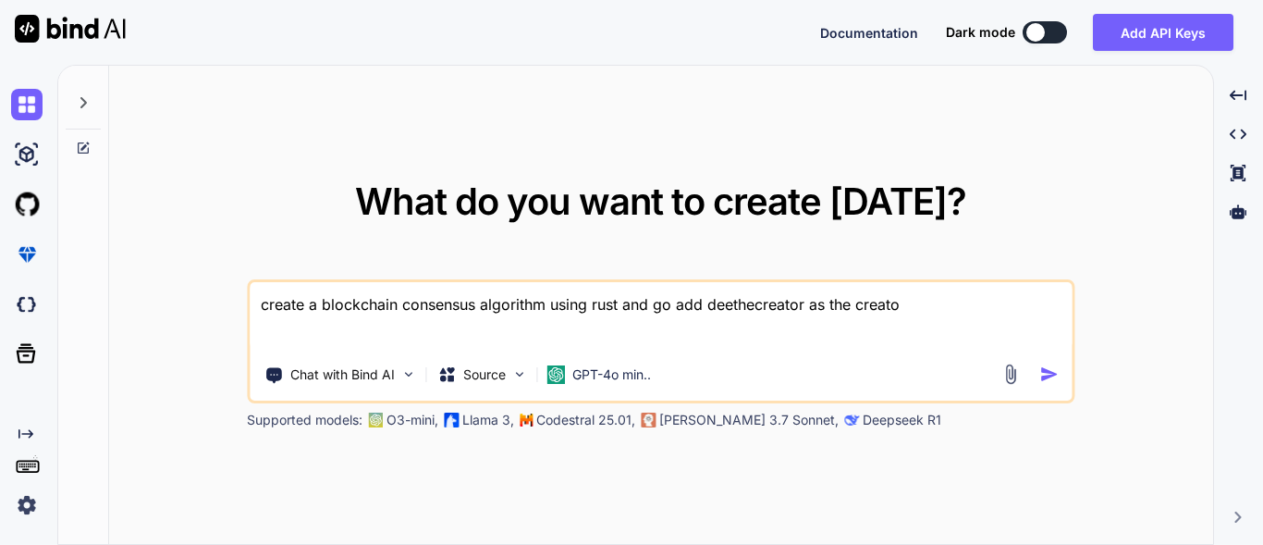
type textarea "x"
click at [554, 301] on textarea "create a blockchain consensus algorithm using rust and go add deethecreator as …" at bounding box center [661, 316] width 822 height 68
type textarea "create a blockchain consensus algorithm fusing rust and go add deethecreator as…"
type textarea "x"
type textarea "create a blockchain consensus algorithm fousing rust and go add deethecreator a…"
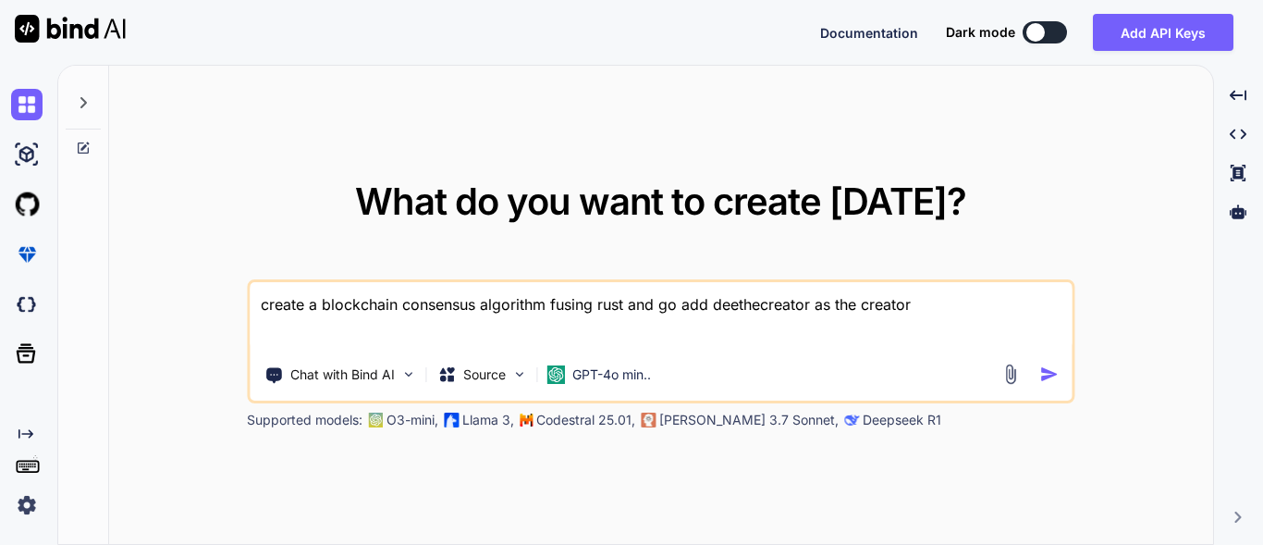
type textarea "x"
type textarea "create a blockchain consensus algorithm forusing rust and go add deethecreator …"
type textarea "x"
type textarea "create a blockchain consensus algorithm for using rust and go add deethecreator…"
type textarea "x"
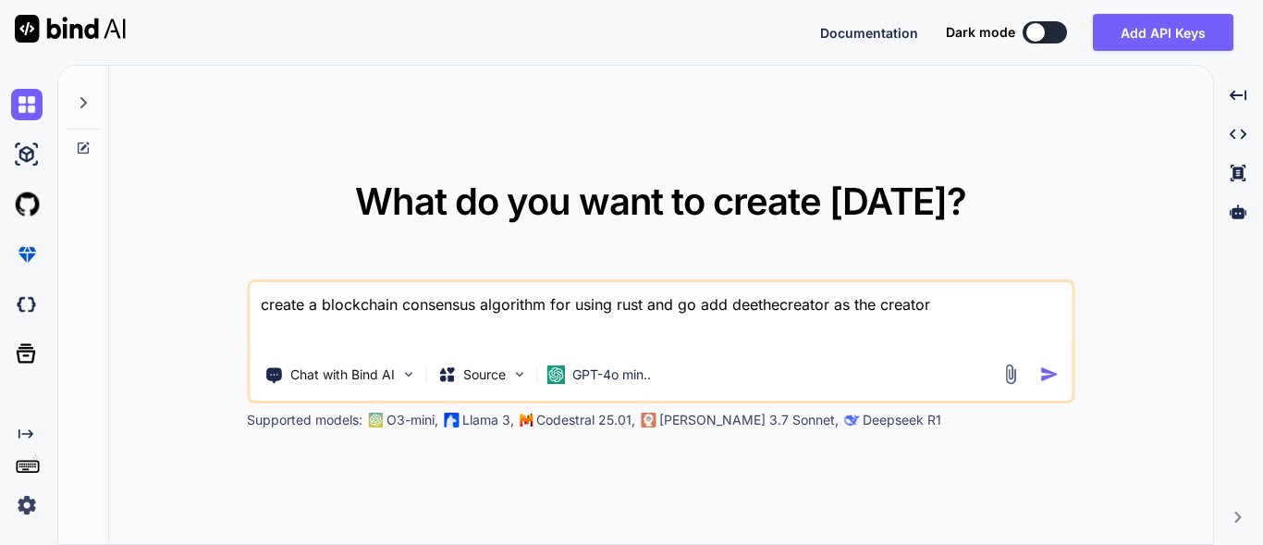
type textarea "create a blockchain consensus algorithm for nusing rust and go add deethecreato…"
type textarea "x"
type textarea "create a blockchain consensus algorithm for niusing rust and go add deethecreat…"
type textarea "x"
click at [636, 303] on textarea "create a blockchain consensus algorithm for nigerian and africans using rust an…" at bounding box center [661, 316] width 822 height 68
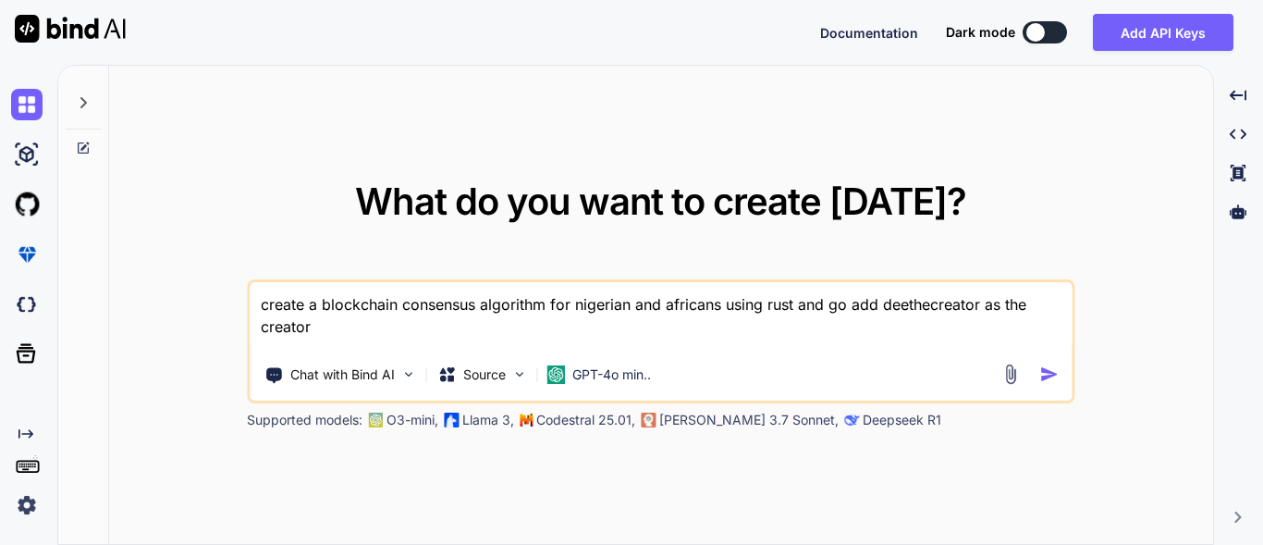
click at [630, 304] on textarea "create a blockchain consensus algorithm for nigerian and africans using rust an…" at bounding box center [661, 316] width 822 height 68
click at [1046, 377] on img "button" at bounding box center [1048, 373] width 19 height 19
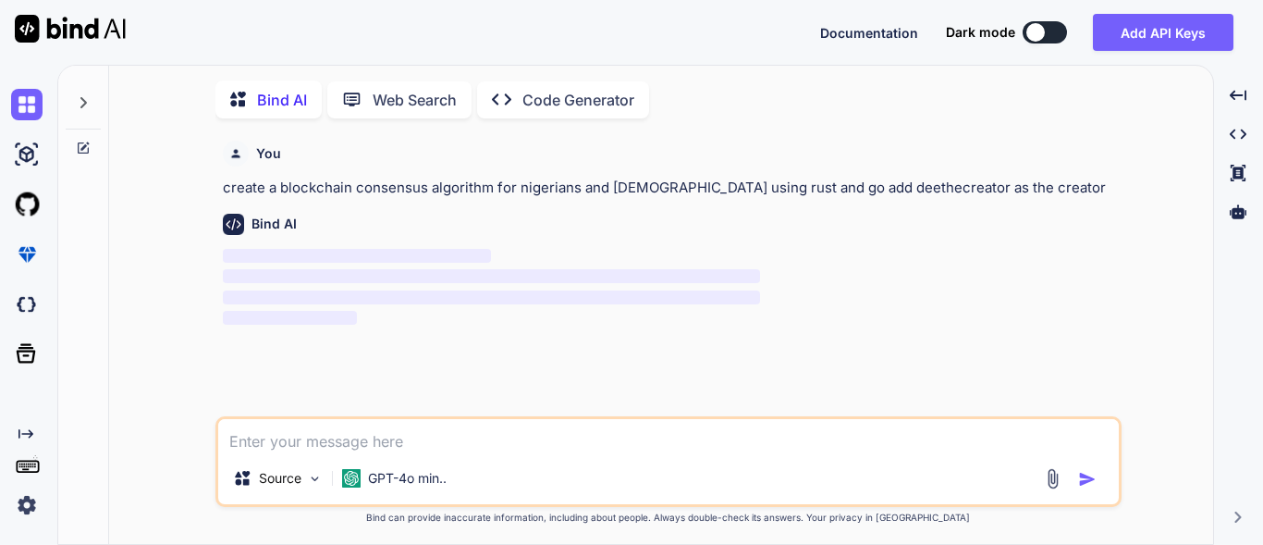
scroll to position [7, 0]
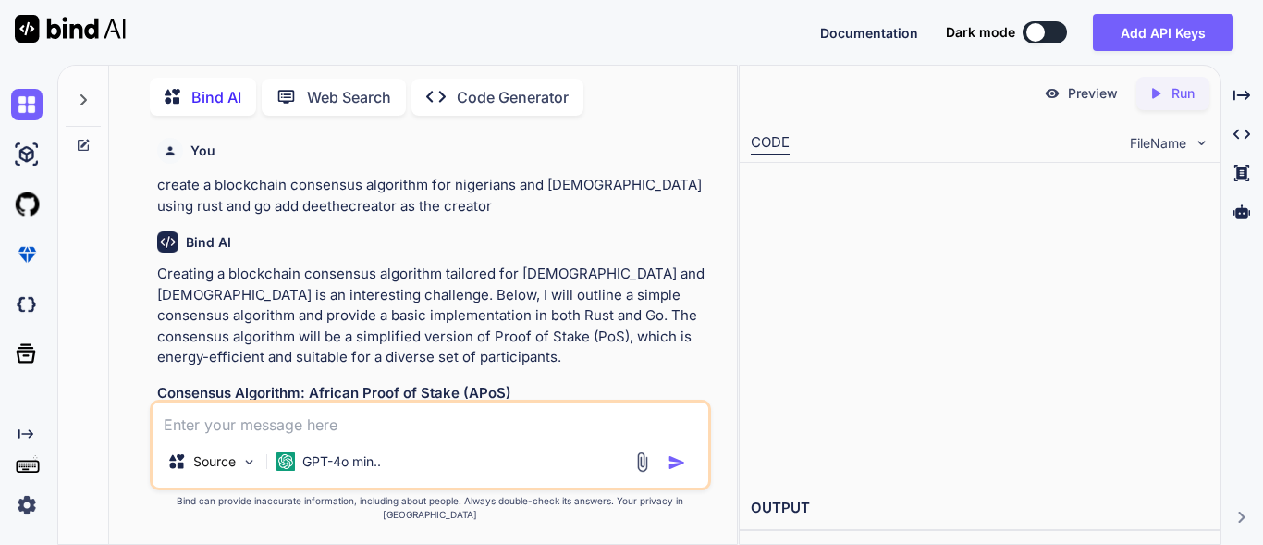
click at [462, 361] on p "Creating a blockchain consensus algorithm tailored for [DEMOGRAPHIC_DATA] and […" at bounding box center [432, 316] width 550 height 105
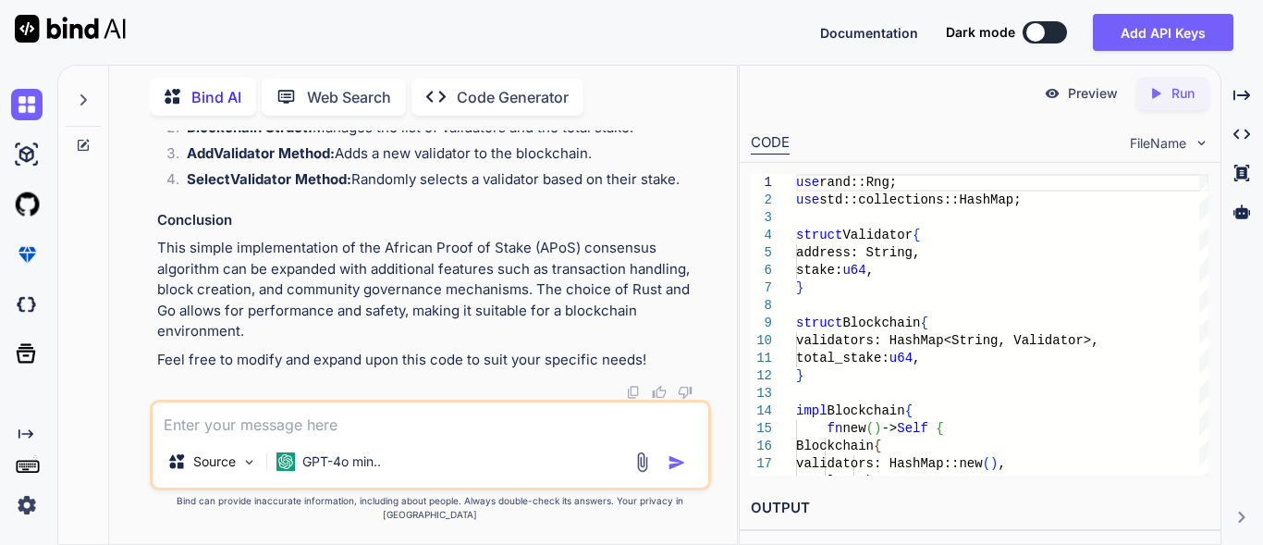
scroll to position [2910, 0]
click at [187, 436] on textarea at bounding box center [431, 418] width 556 height 33
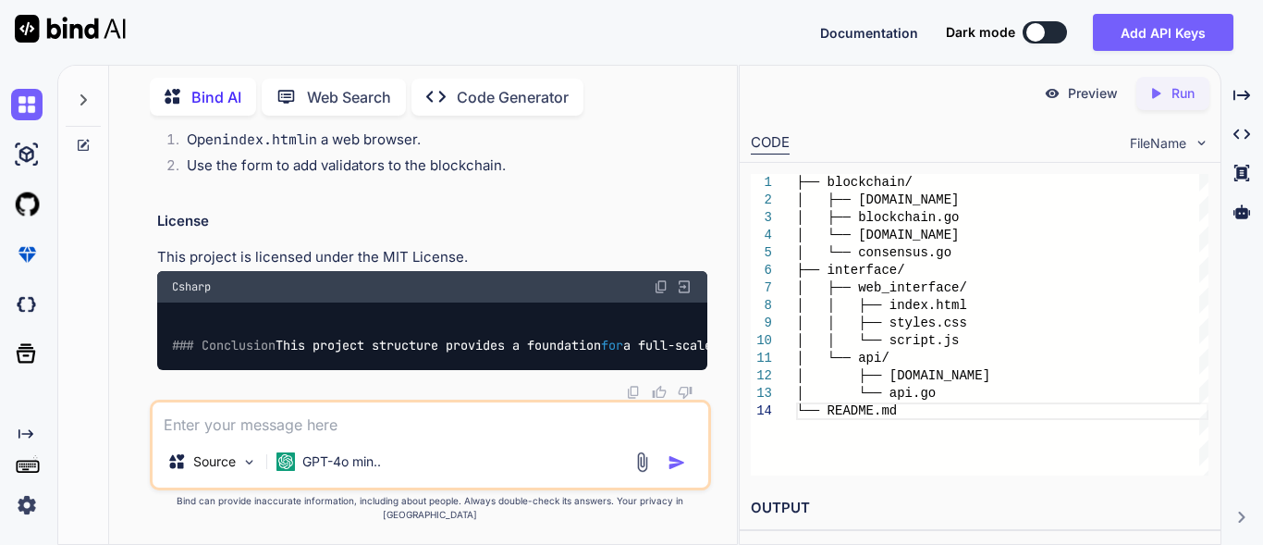
scroll to position [8284, 0]
click at [1067, 104] on div "Preview" at bounding box center [1081, 93] width 104 height 33
click at [1076, 95] on p "Preview" at bounding box center [1093, 93] width 50 height 18
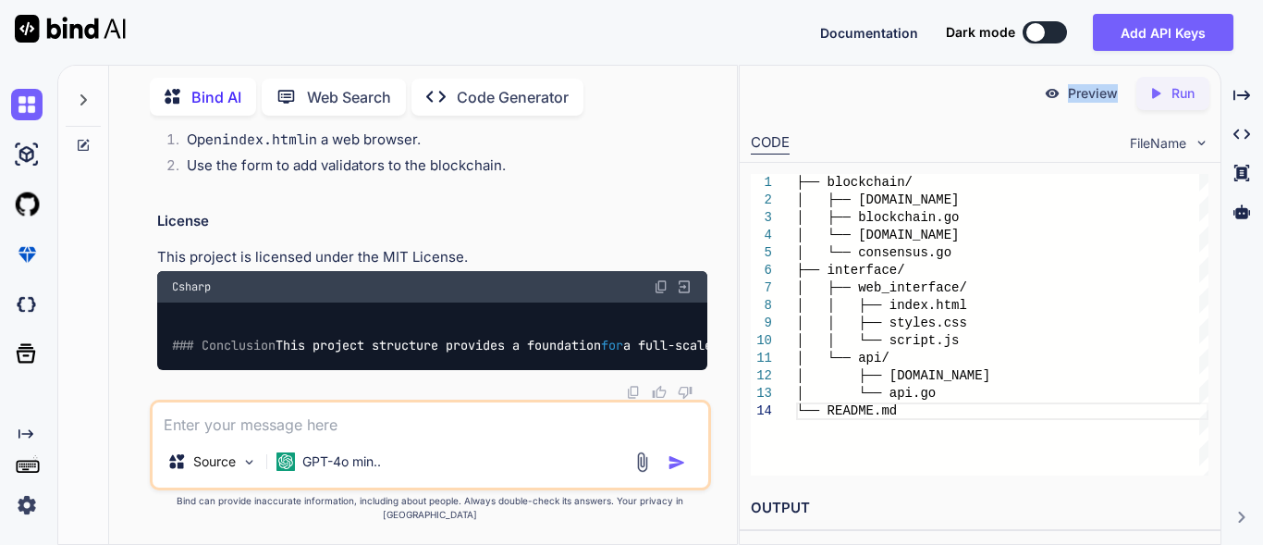
click at [1076, 95] on p "Preview" at bounding box center [1093, 93] width 50 height 18
click at [1074, 102] on p "Preview" at bounding box center [1093, 93] width 50 height 18
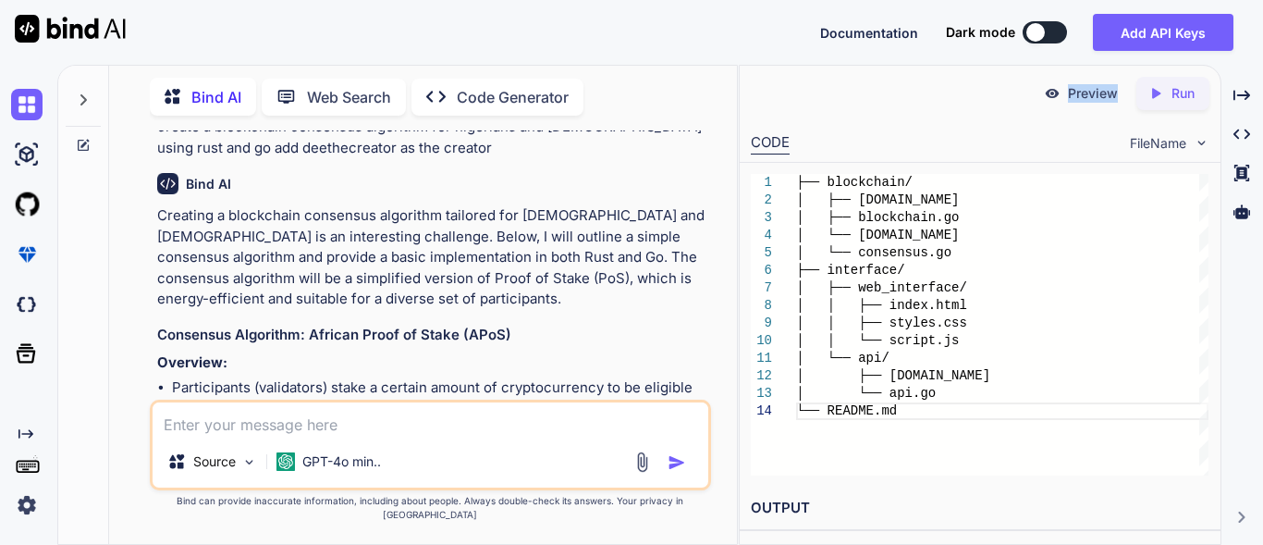
scroll to position [0, 0]
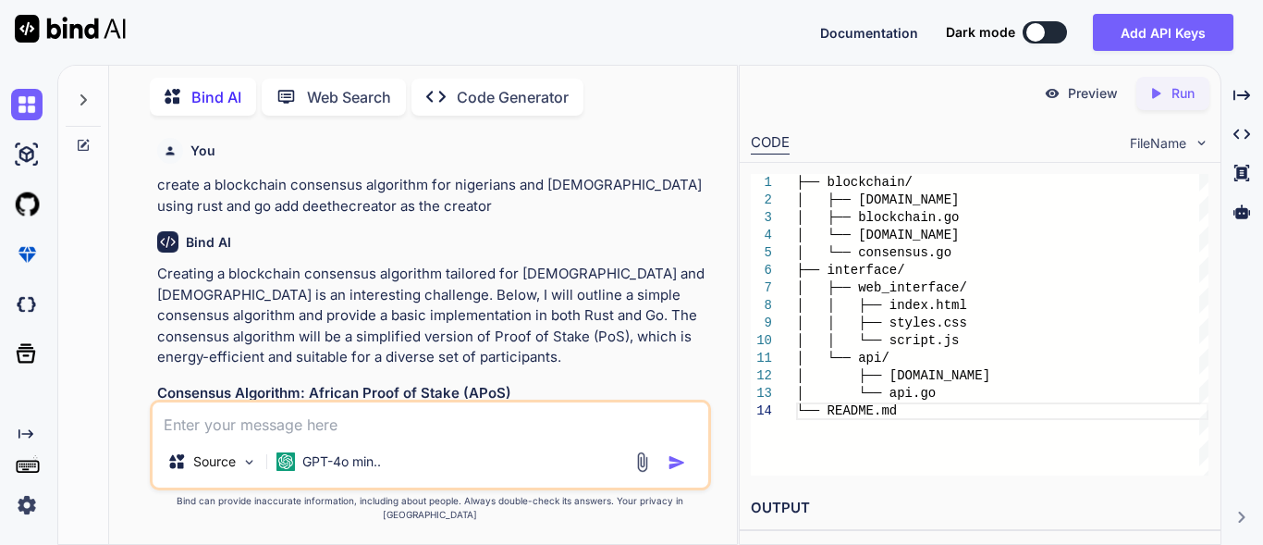
click at [535, 86] on p "Code Generator" at bounding box center [513, 97] width 112 height 22
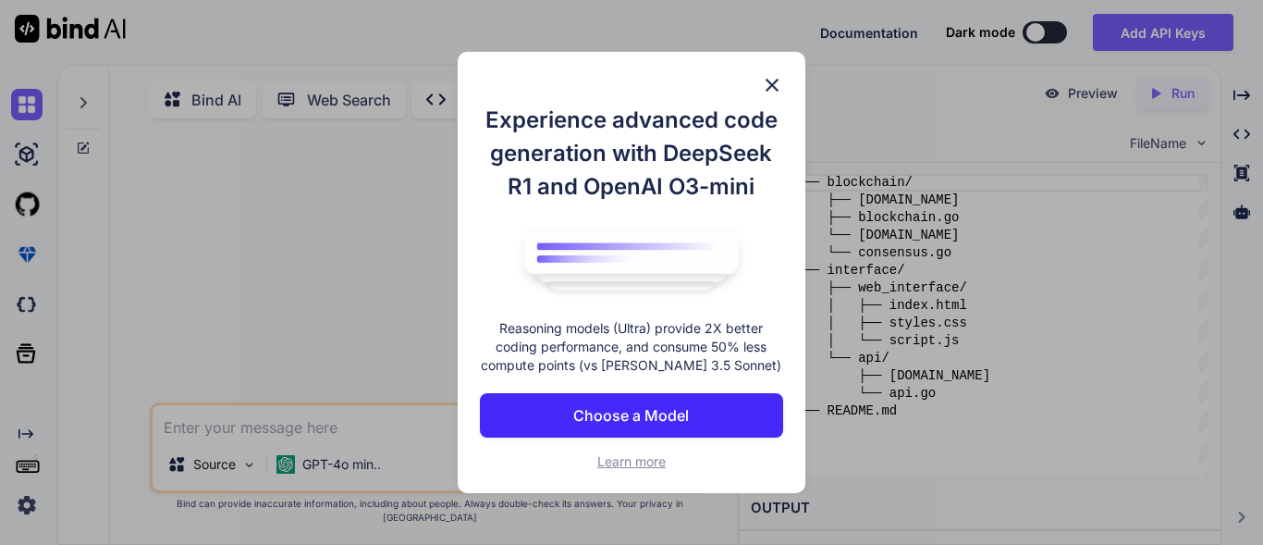
click at [613, 424] on p "Choose a Model" at bounding box center [631, 415] width 116 height 22
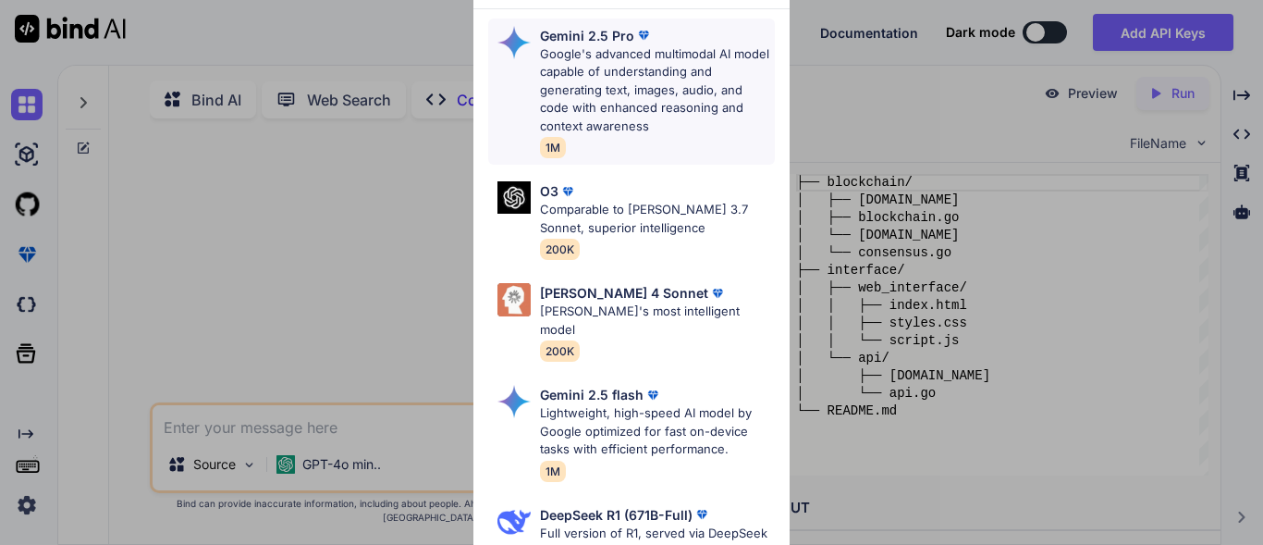
click at [754, 38] on div "Gemini 2.5 Pro" at bounding box center [657, 35] width 235 height 19
click at [754, 38] on div "Ultra Models Gemini 2.5 Pro Google's advanced multimodal AI model capable of un…" at bounding box center [631, 272] width 1263 height 545
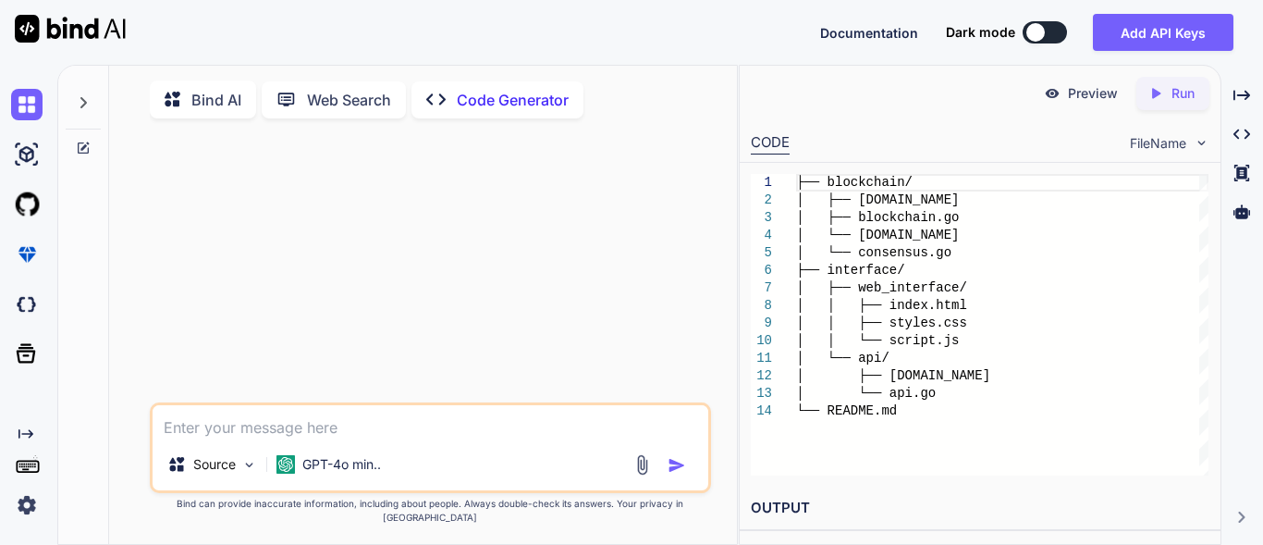
click at [321, 106] on p "Web Search" at bounding box center [349, 100] width 84 height 22
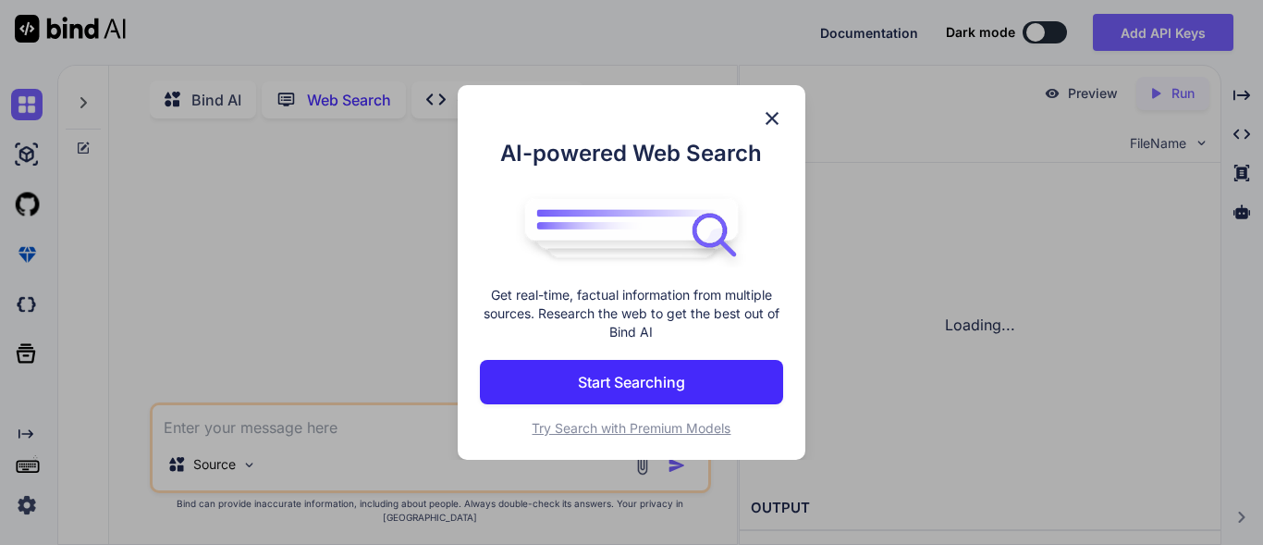
scroll to position [7, 0]
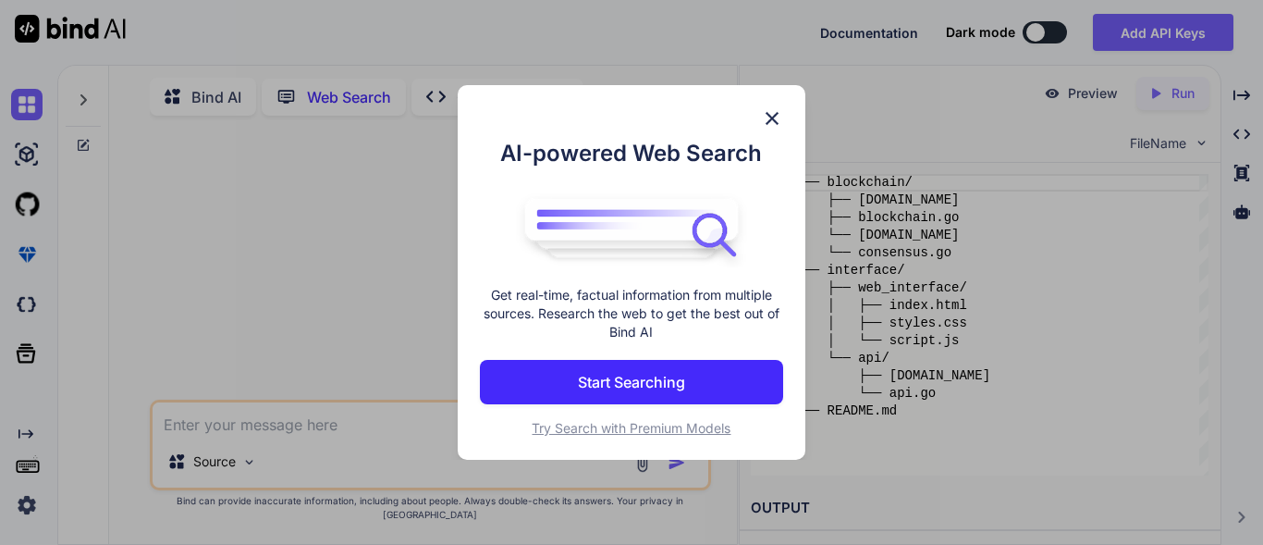
click at [540, 386] on button "Start Searching" at bounding box center [631, 382] width 303 height 44
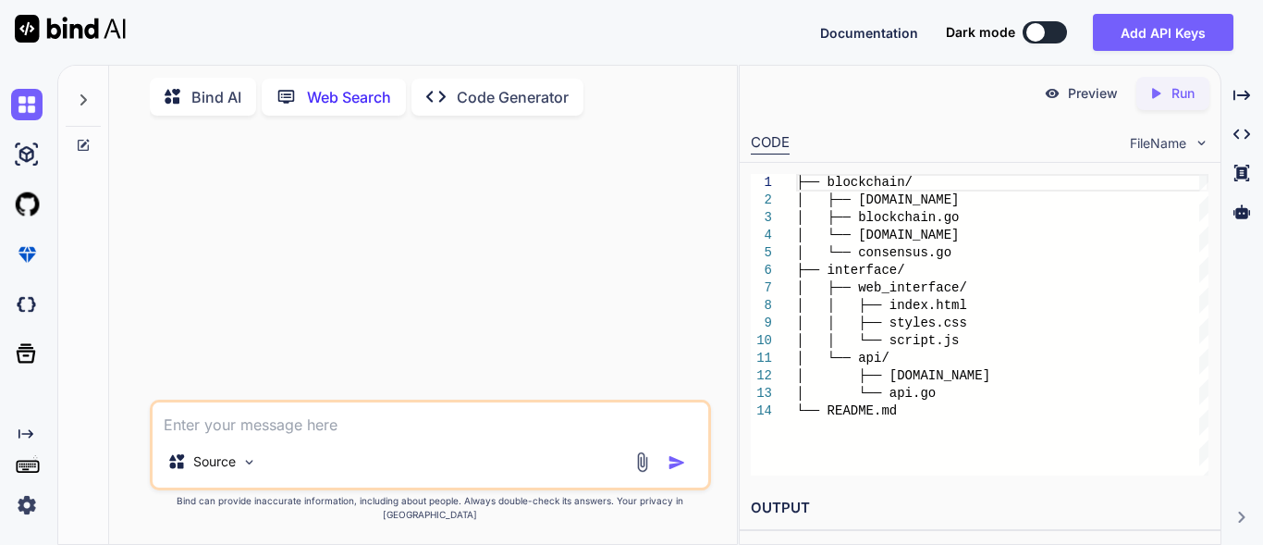
click at [204, 91] on p "Bind AI" at bounding box center [216, 97] width 50 height 22
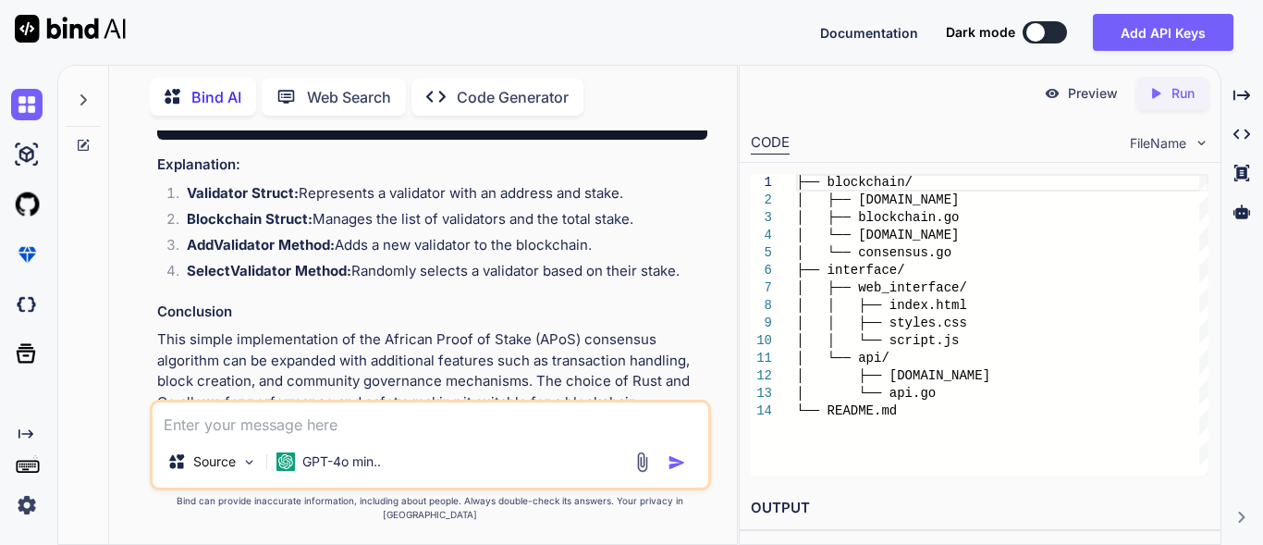
scroll to position [1757, 0]
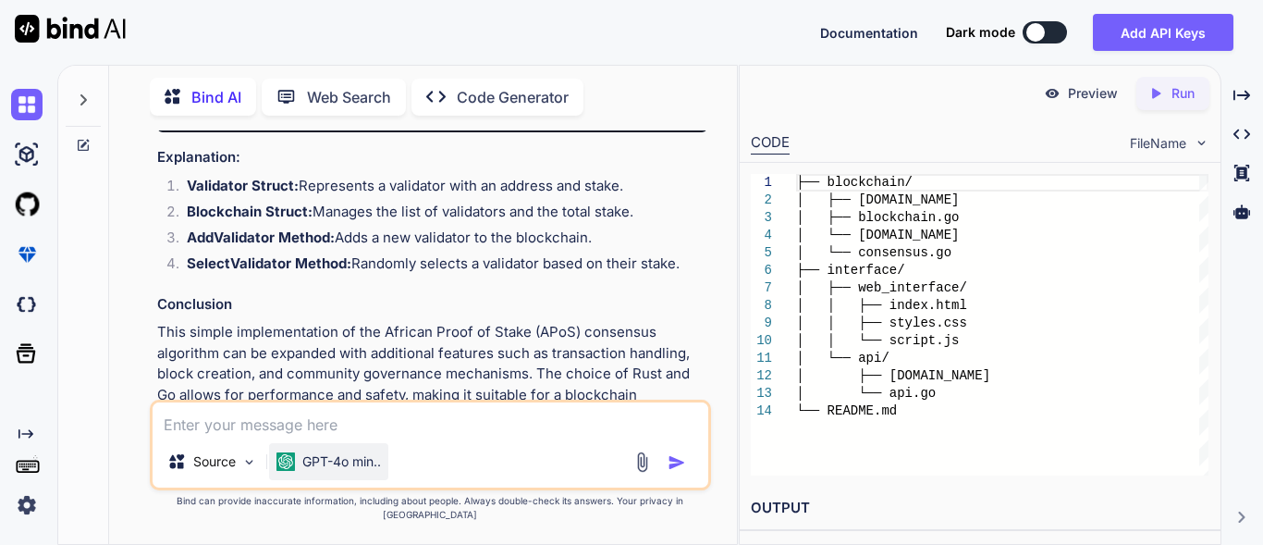
click at [354, 471] on p "GPT-4o min.." at bounding box center [341, 461] width 79 height 18
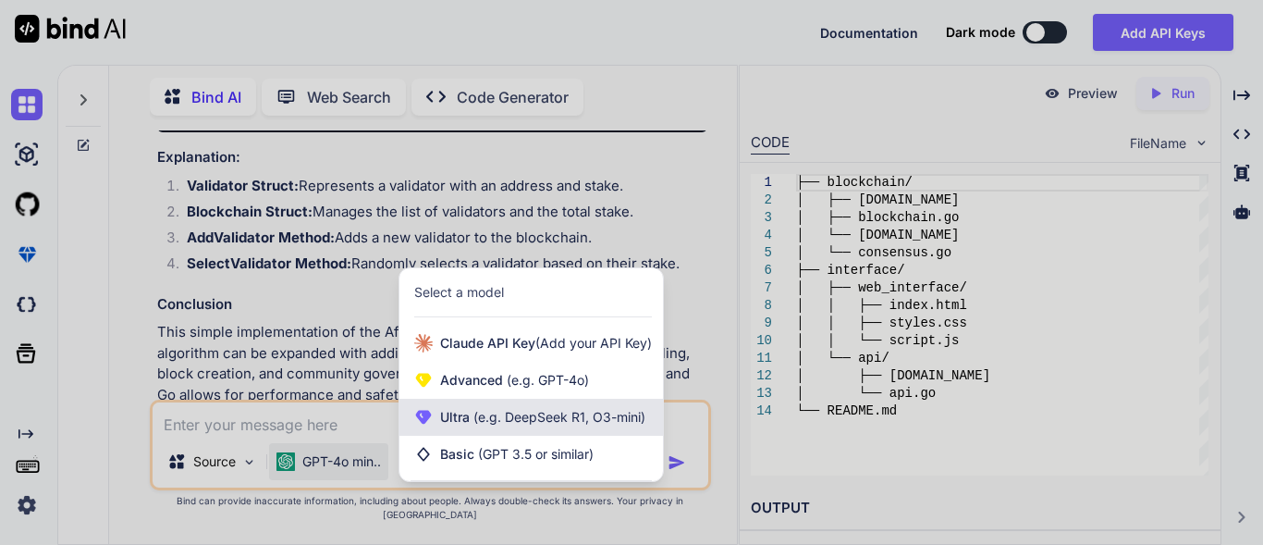
click at [590, 424] on span "(e.g. DeepSeek R1, O3-mini)" at bounding box center [558, 417] width 176 height 16
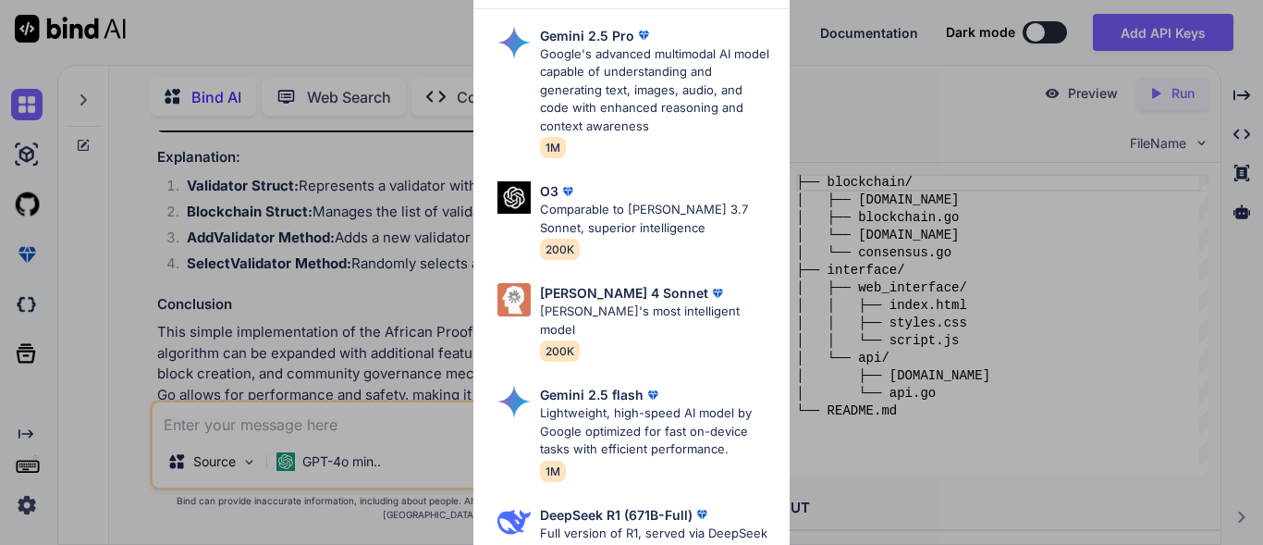
click at [590, 434] on p "Lightweight, high-speed AI model by Google optimized for fast on-device tasks w…" at bounding box center [657, 431] width 235 height 55
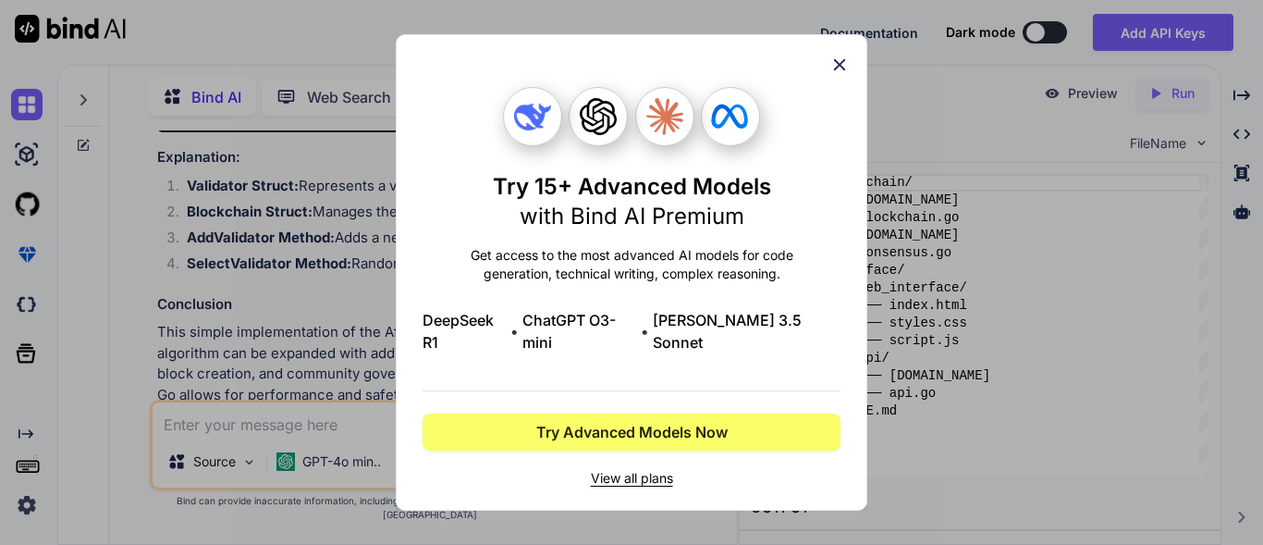
click at [843, 75] on icon at bounding box center [840, 65] width 20 height 20
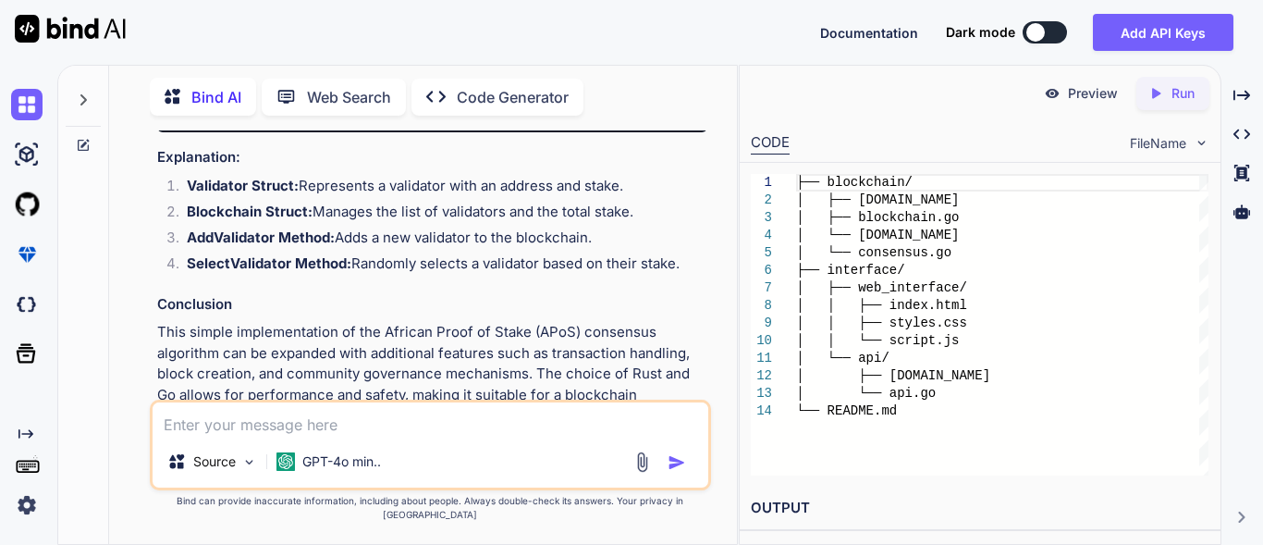
click at [1172, 98] on p "Run" at bounding box center [1183, 93] width 23 height 18
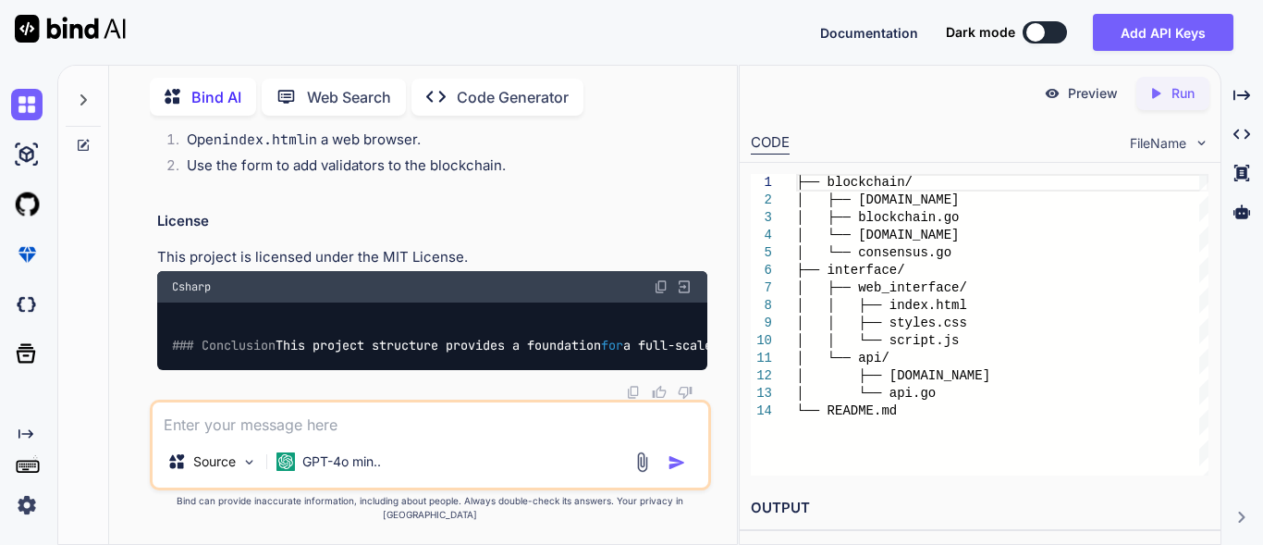
scroll to position [8839, 0]
click at [1100, 96] on p "Preview" at bounding box center [1093, 93] width 50 height 18
click at [884, 31] on span "Documentation" at bounding box center [869, 33] width 98 height 16
click at [240, 429] on textarea at bounding box center [431, 418] width 556 height 33
paste textarea "Loremi d sita-conse adipiscingeli seddoeiusmo ("TempoRinc") — u labore, etdolor…"
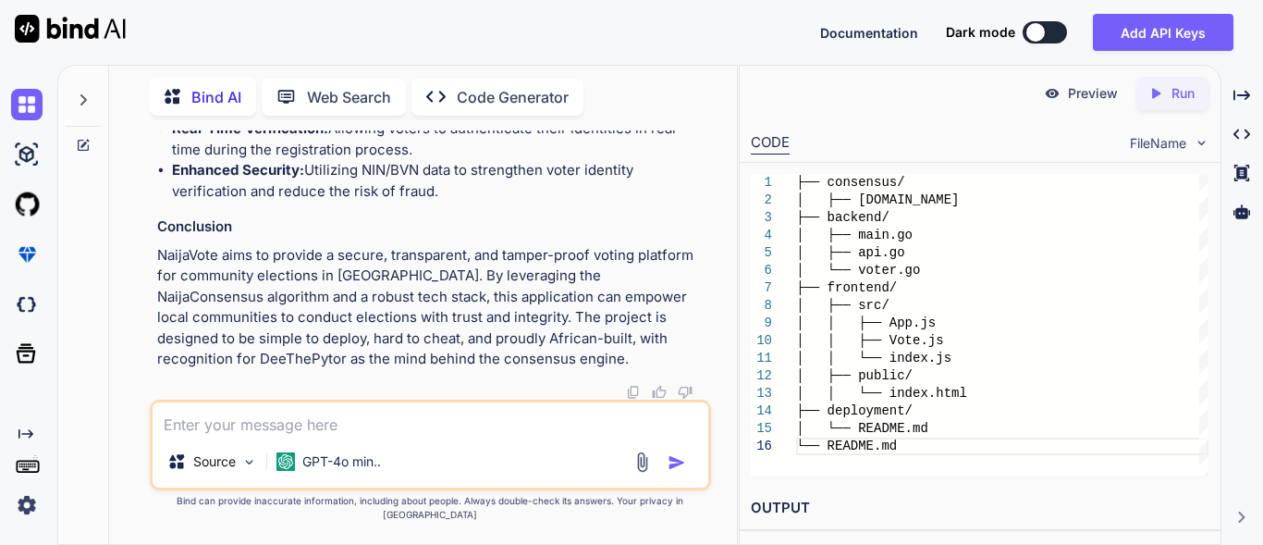
scroll to position [14285, 0]
click at [804, 502] on h2 "OUTPUT" at bounding box center [980, 507] width 481 height 43
click at [1178, 143] on span "FileName" at bounding box center [1158, 143] width 56 height 18
click at [1189, 145] on div "FileName" at bounding box center [1170, 143] width 80 height 18
click at [1157, 105] on div "Created with Pixso. Run" at bounding box center [1173, 93] width 73 height 33
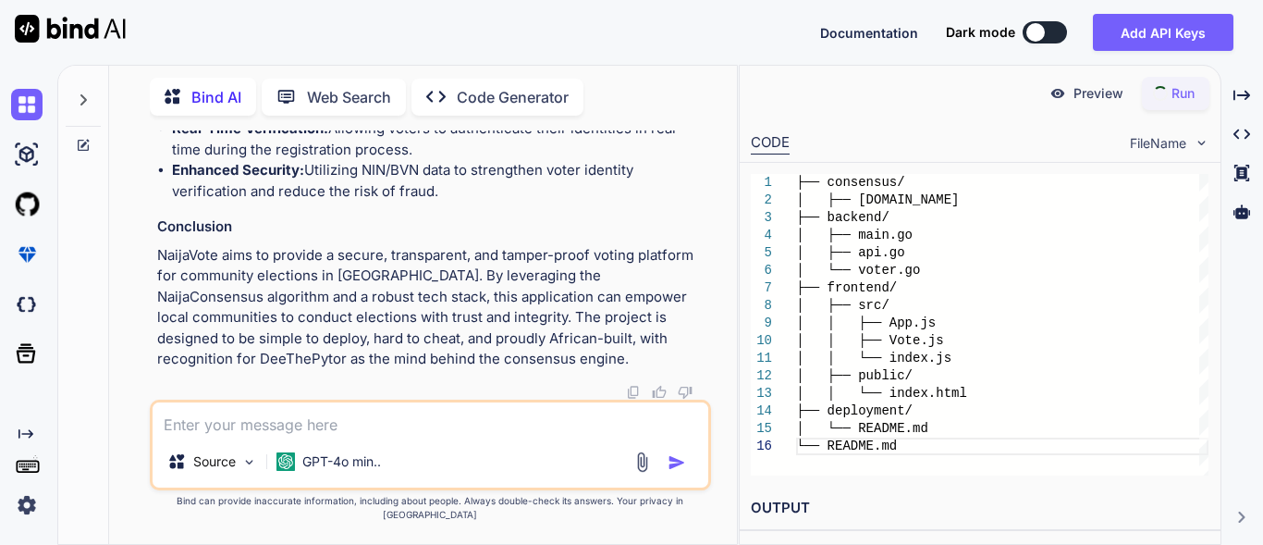
click at [1172, 86] on p "Run" at bounding box center [1183, 93] width 23 height 18
click at [1151, 142] on span "FileName" at bounding box center [1158, 143] width 56 height 18
click at [1150, 94] on icon "Created with Pixso." at bounding box center [1156, 93] width 17 height 17
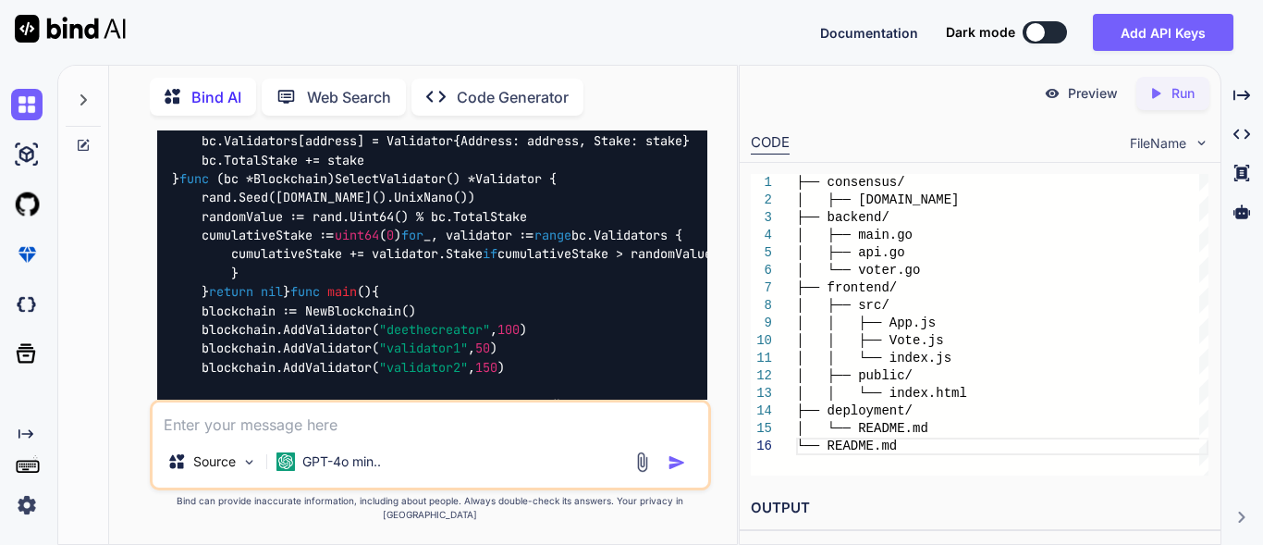
scroll to position [1338, 0]
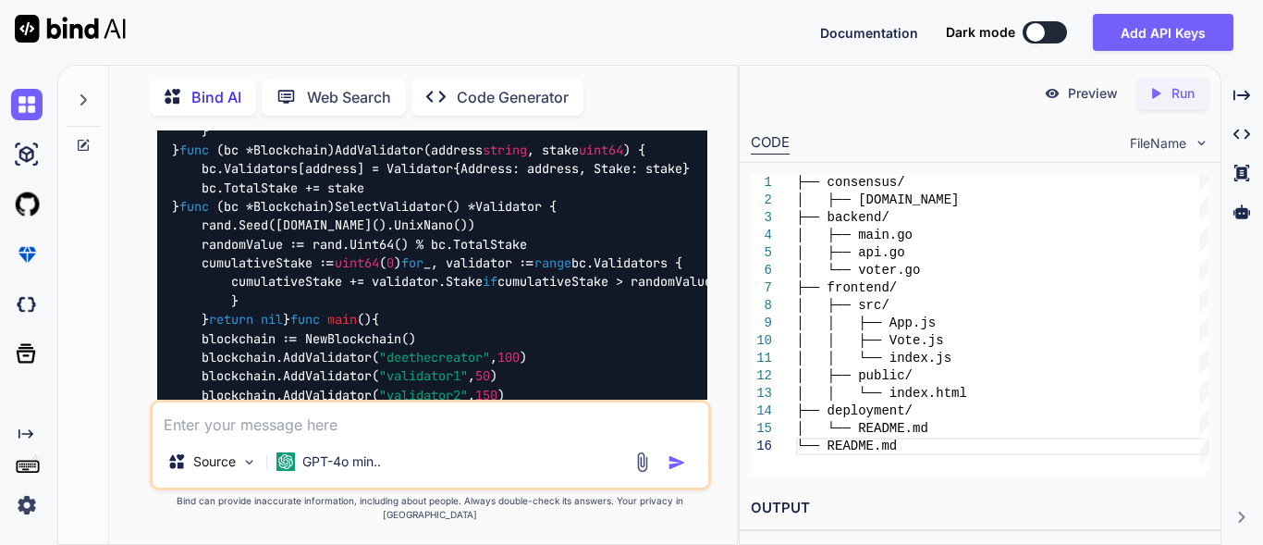
click at [1159, 139] on span "FileName" at bounding box center [1158, 143] width 56 height 18
click at [338, 471] on p "GPT-4o min.." at bounding box center [341, 461] width 79 height 18
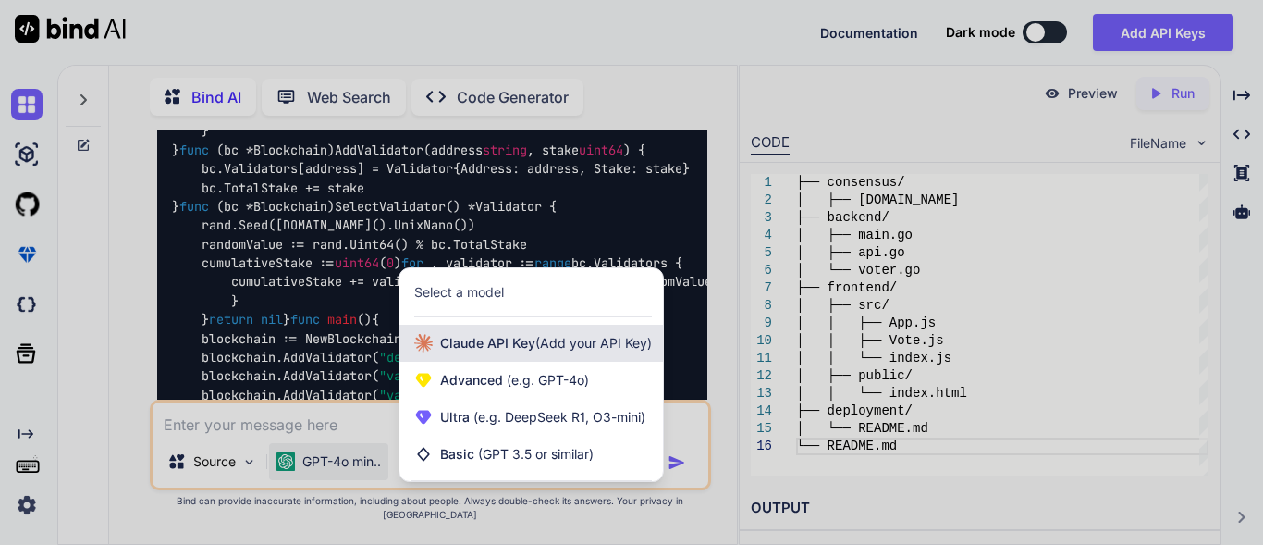
click at [461, 352] on span "[PERSON_NAME] Key (Add your API Key)" at bounding box center [546, 343] width 212 height 18
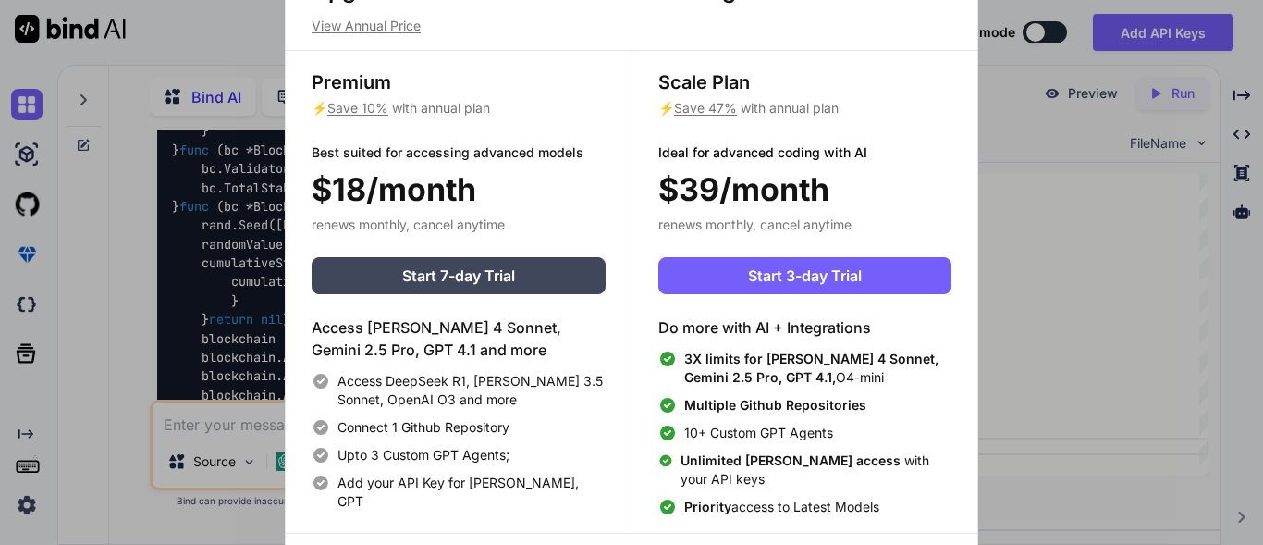
click at [1219, 264] on div "Upgrade to access Advanced AI & Integrations View Annual Price Premium ⚡ Save 1…" at bounding box center [631, 272] width 1263 height 545
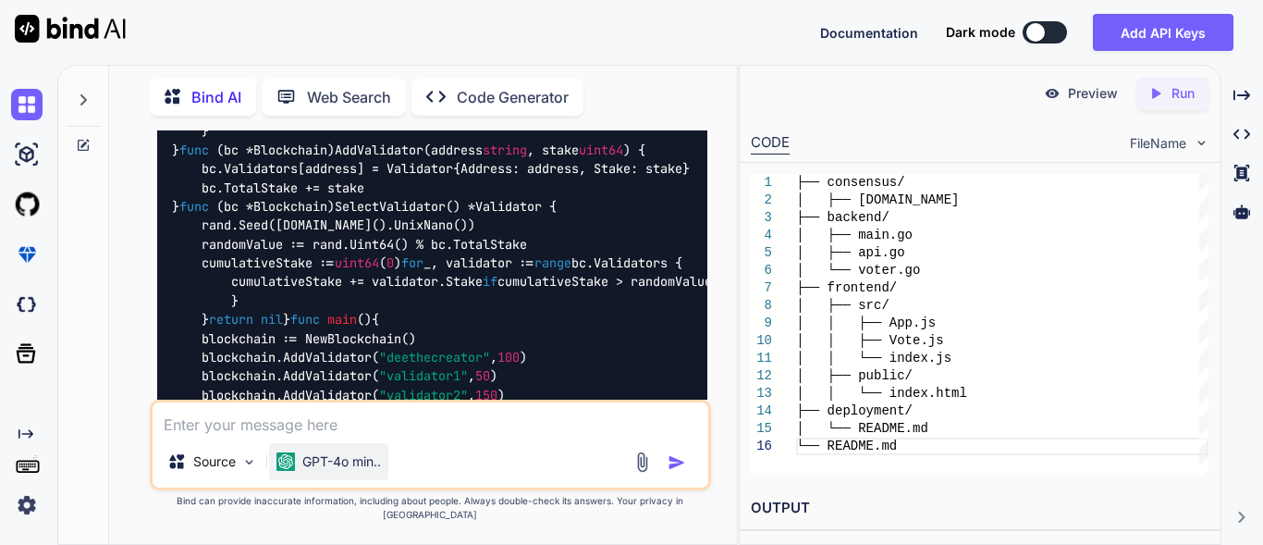
click at [357, 471] on p "GPT-4o min.." at bounding box center [341, 461] width 79 height 18
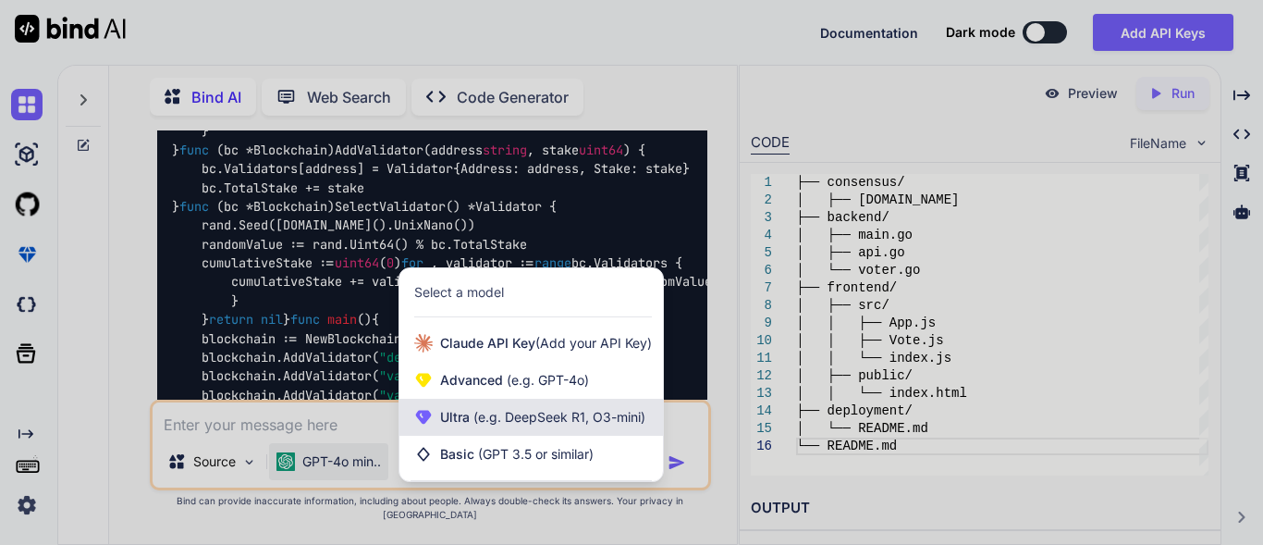
click at [465, 426] on span "Ultra (e.g. DeepSeek R1, O3-mini)" at bounding box center [542, 417] width 205 height 18
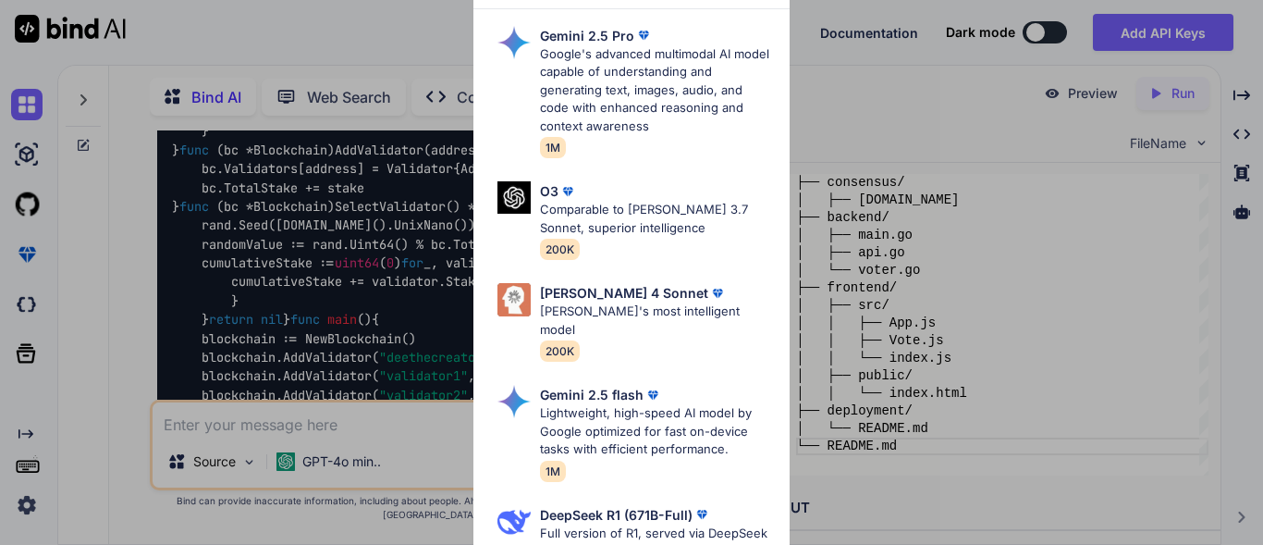
click at [358, 474] on div "Ultra Models Gemini 2.5 Pro Google's advanced multimodal AI model capable of un…" at bounding box center [631, 272] width 1263 height 545
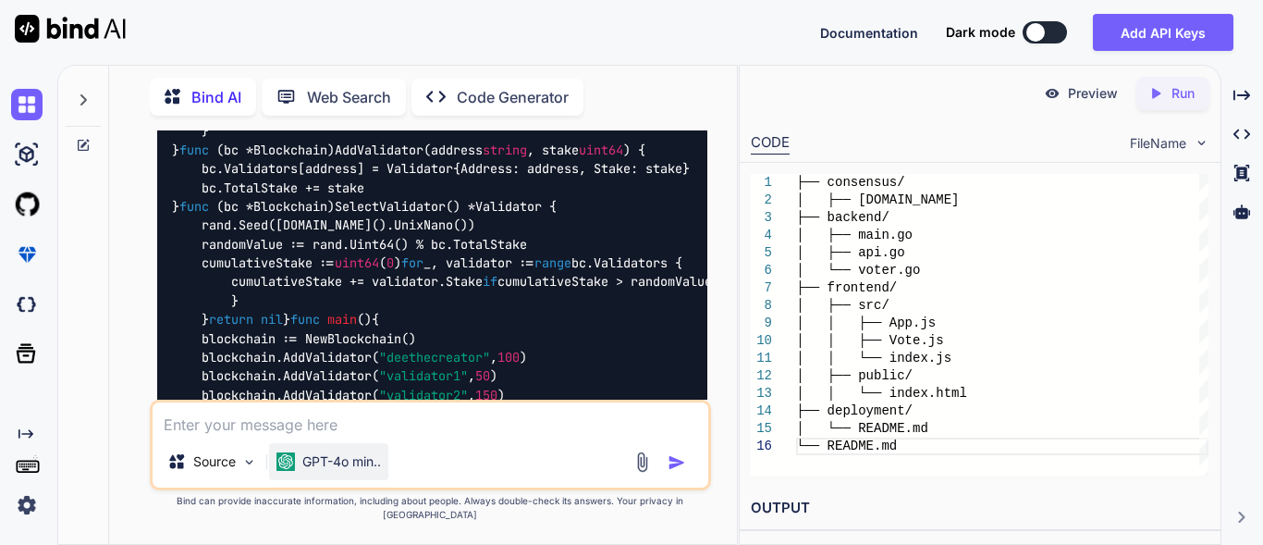
click at [360, 471] on p "GPT-4o min.." at bounding box center [341, 461] width 79 height 18
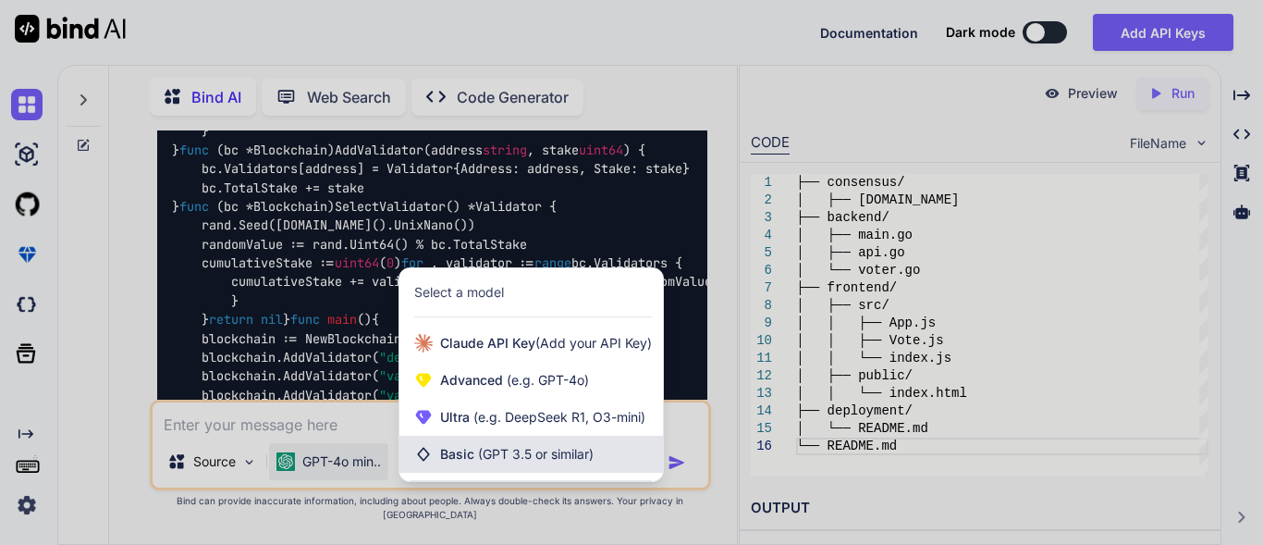
click at [489, 461] on span "(GPT 3.5 or similar)" at bounding box center [536, 454] width 116 height 16
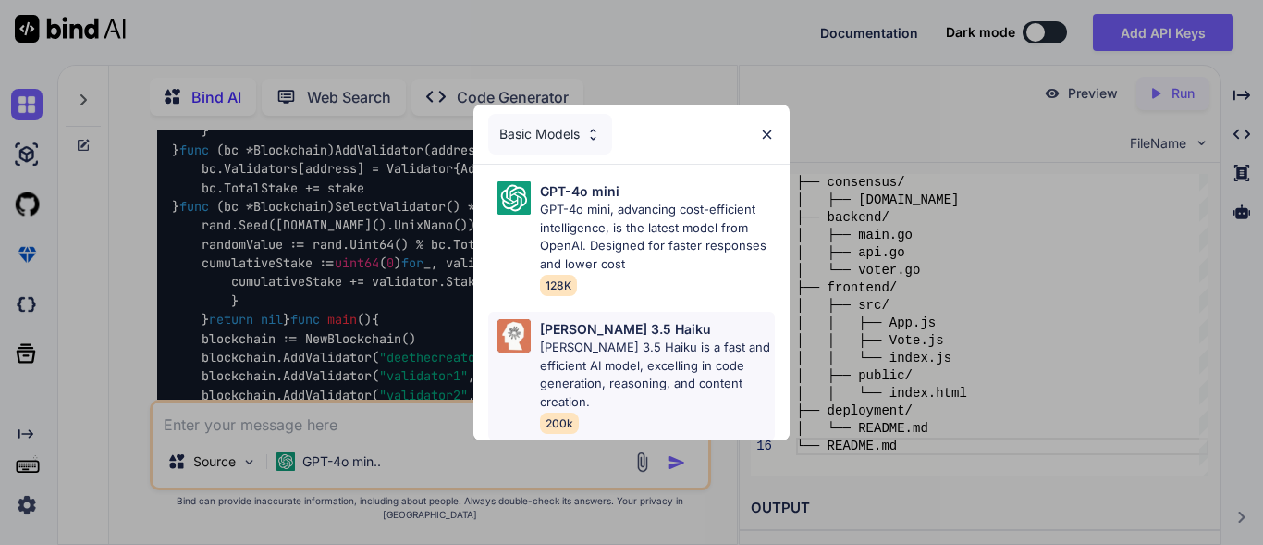
click at [541, 338] on p "[PERSON_NAME] 3.5 Haiku" at bounding box center [625, 328] width 171 height 19
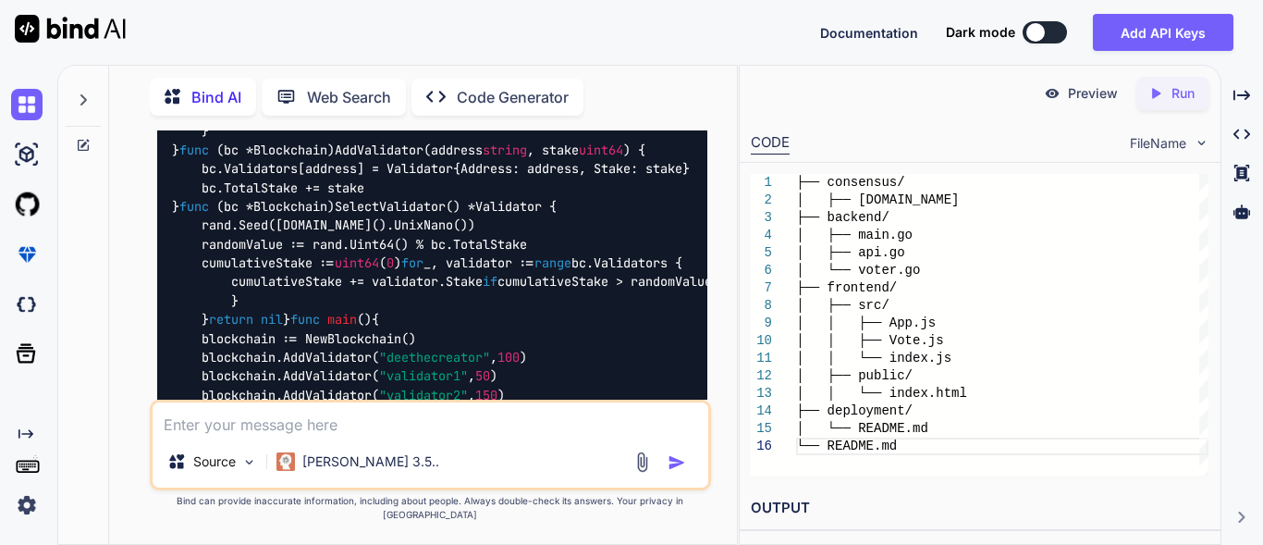
click at [215, 434] on textarea at bounding box center [431, 418] width 556 height 33
paste textarea "Loremi dol sitametco a elitsedd, eius-temp incididuntutl Etdolore magnaa enim a…"
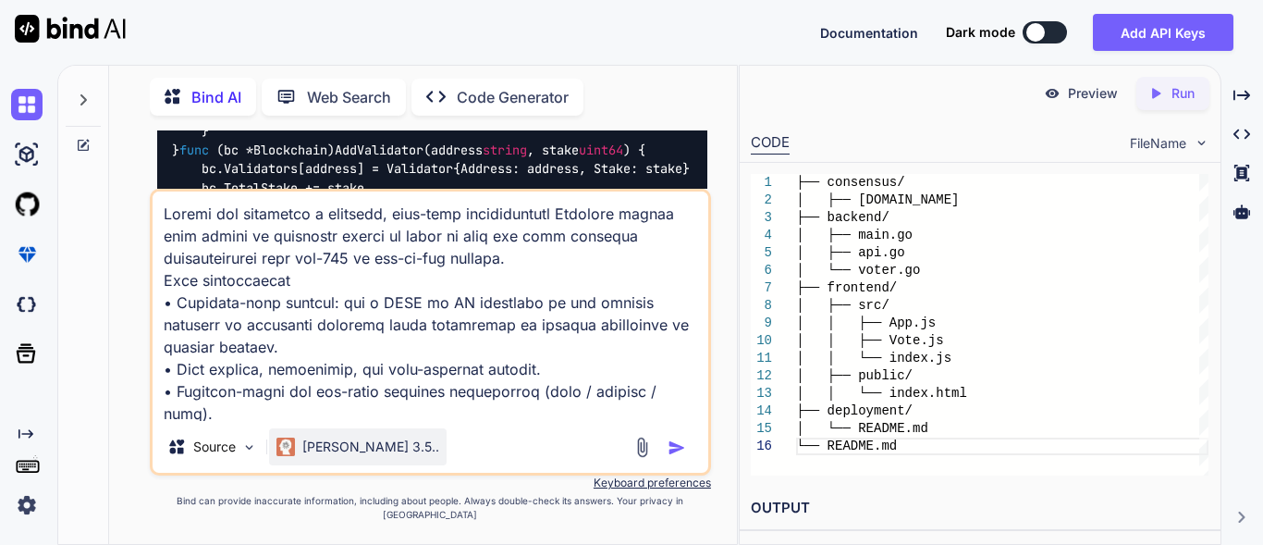
scroll to position [867, 0]
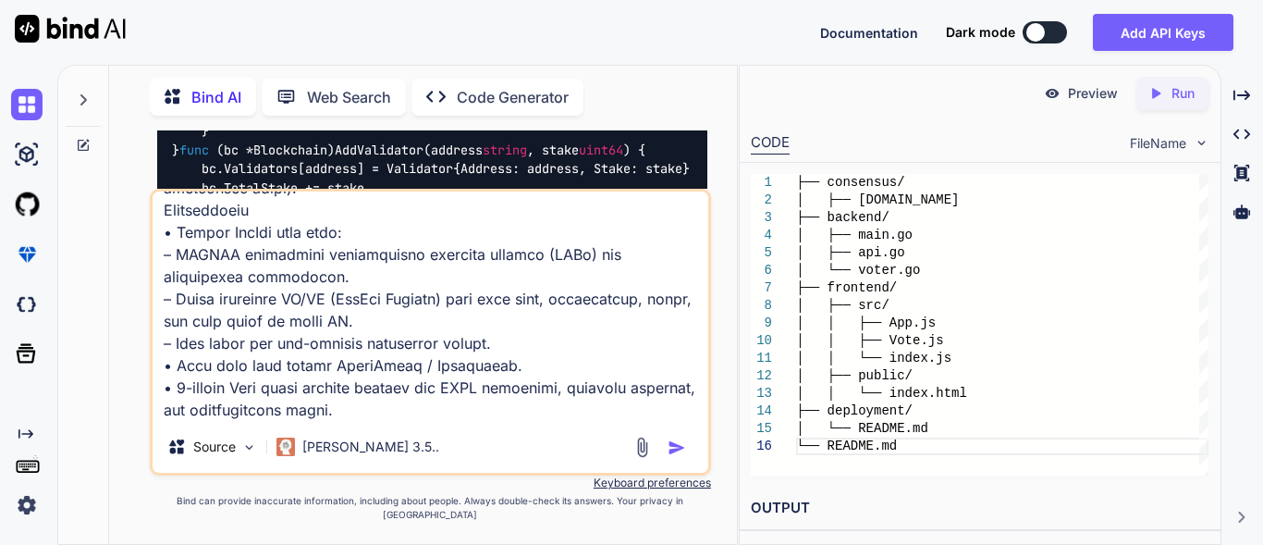
click at [673, 457] on img "button" at bounding box center [677, 447] width 18 height 18
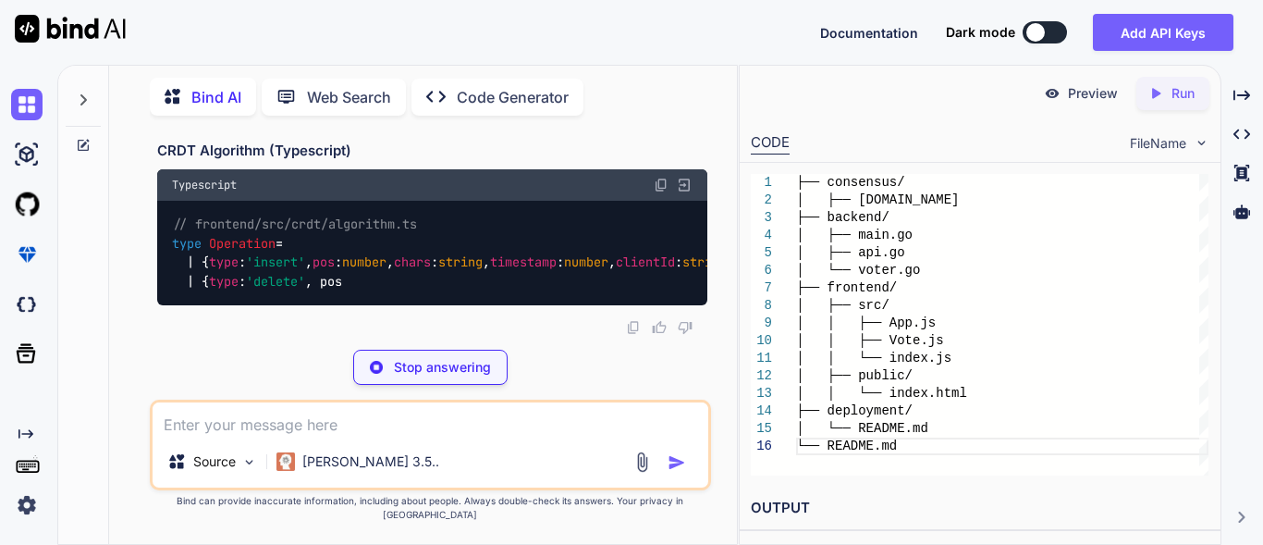
scroll to position [15844, 0]
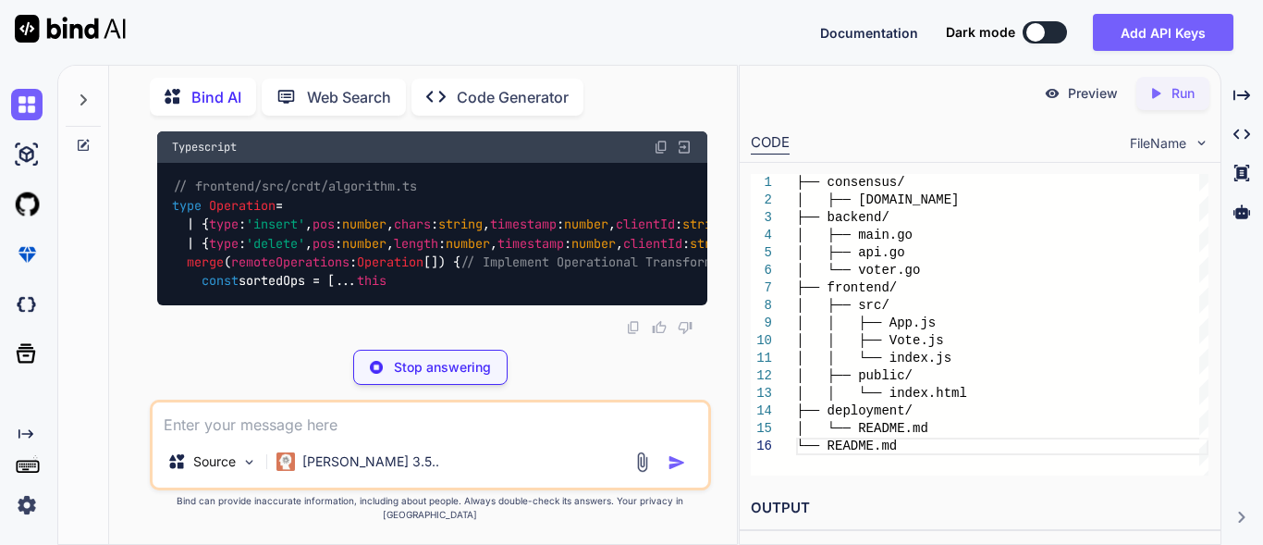
click at [896, 34] on span "Documentation" at bounding box center [869, 33] width 98 height 16
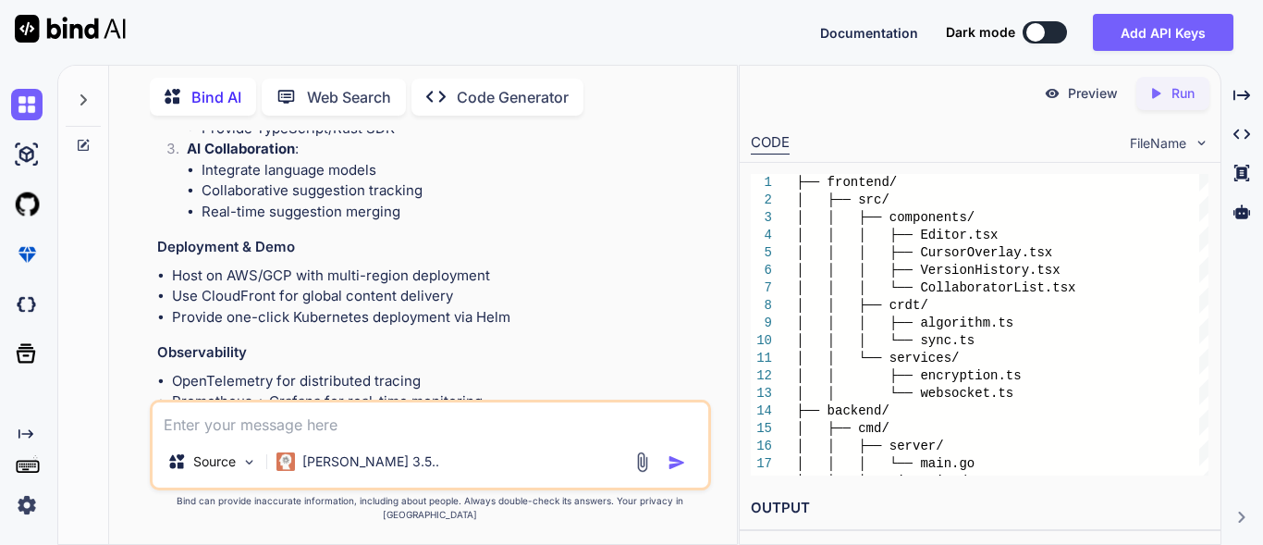
scroll to position [14651, 0]
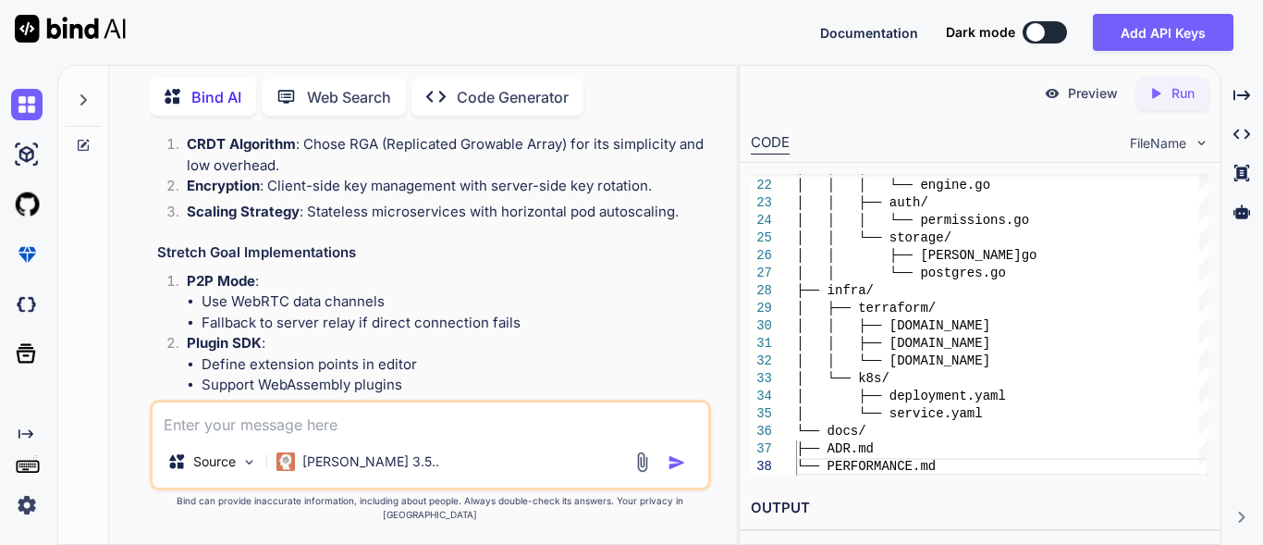
click at [781, 510] on h2 "OUTPUT" at bounding box center [980, 507] width 481 height 43
click at [1190, 147] on div "FileName" at bounding box center [1170, 143] width 80 height 18
click at [1160, 145] on span "FileName" at bounding box center [1158, 143] width 56 height 18
click at [1236, 140] on icon "Created with Pixso." at bounding box center [1242, 134] width 17 height 17
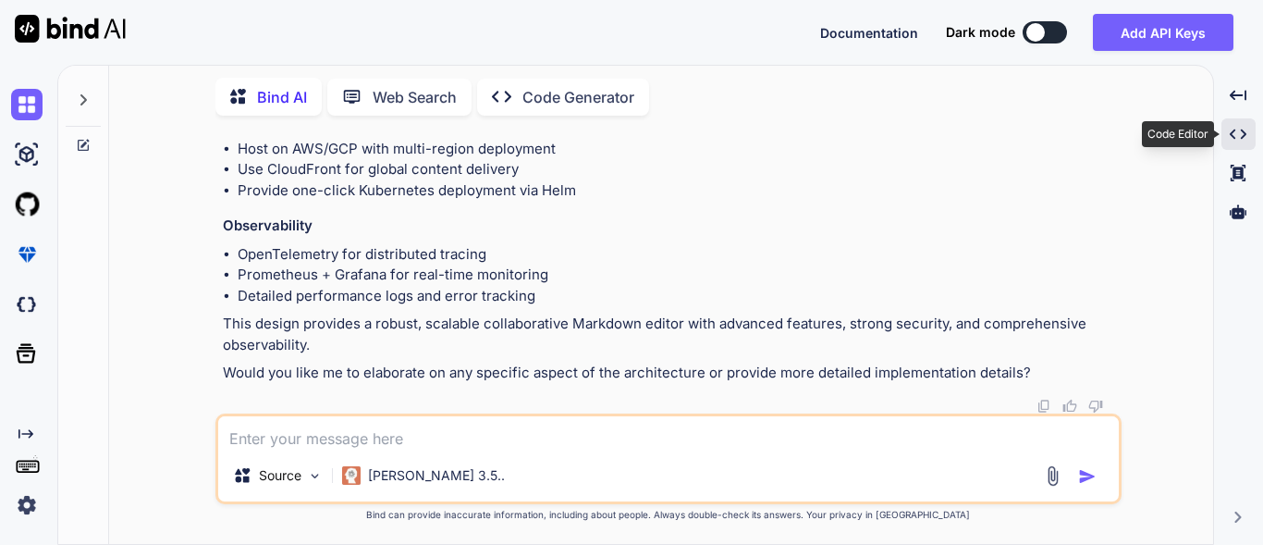
scroll to position [13970, 0]
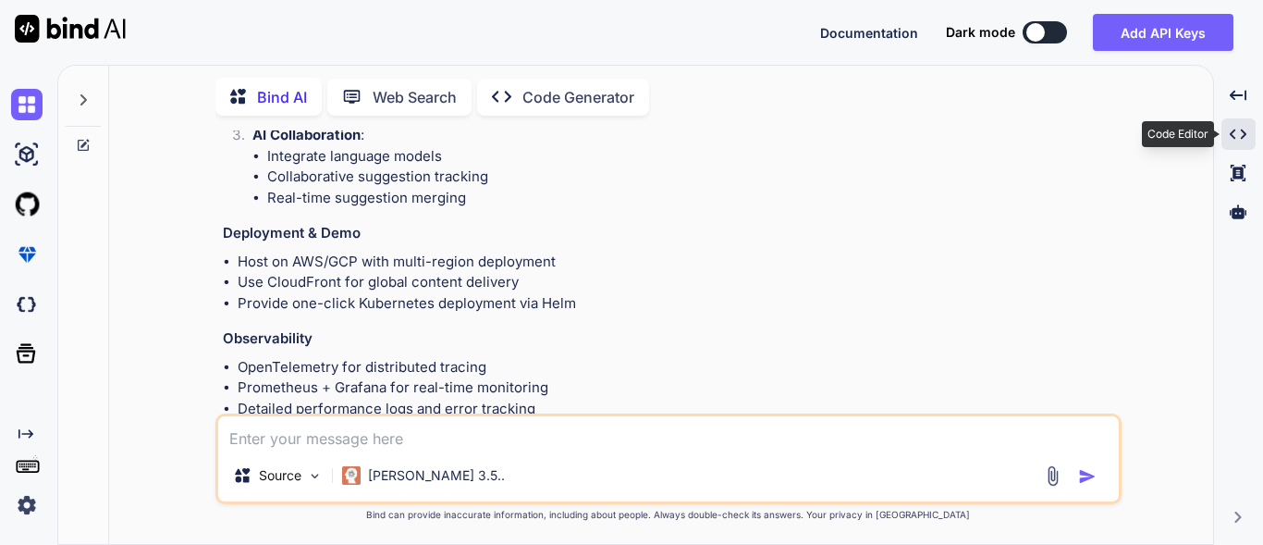
click at [1236, 140] on icon "Created with Pixso." at bounding box center [1238, 134] width 17 height 17
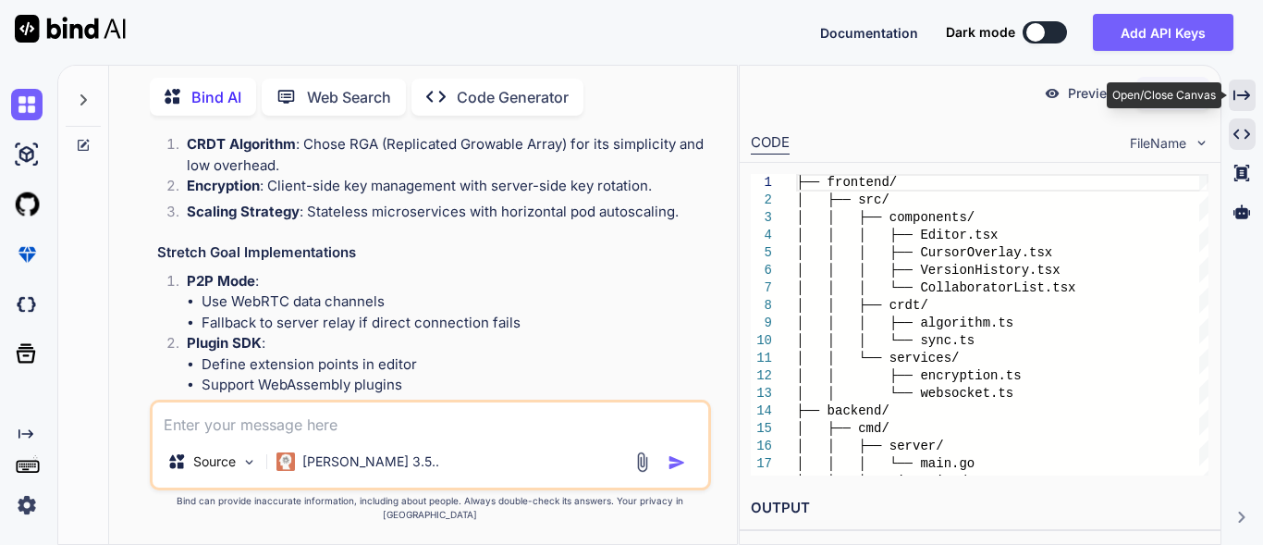
click at [1240, 104] on div "Created with Pixso." at bounding box center [1242, 95] width 27 height 31
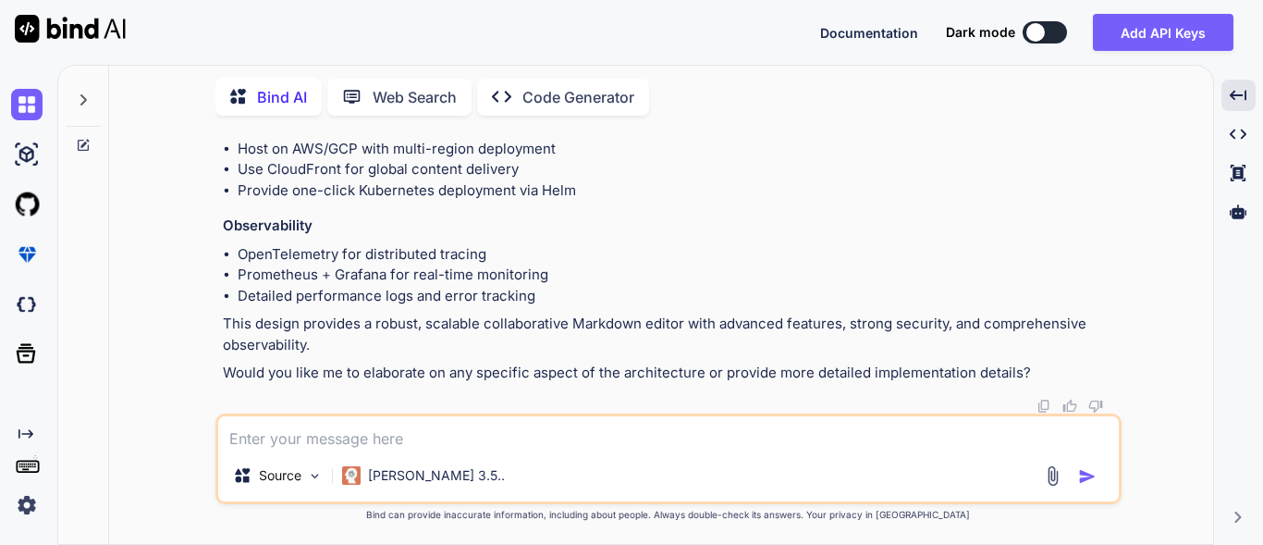
scroll to position [19975, 0]
click at [285, 439] on textarea at bounding box center [668, 432] width 901 height 33
click at [363, 439] on textarea "create a prompt for a blockchain platform" at bounding box center [668, 432] width 901 height 33
click at [565, 443] on textarea "create a prompt to build a blockchain platform" at bounding box center [668, 432] width 901 height 33
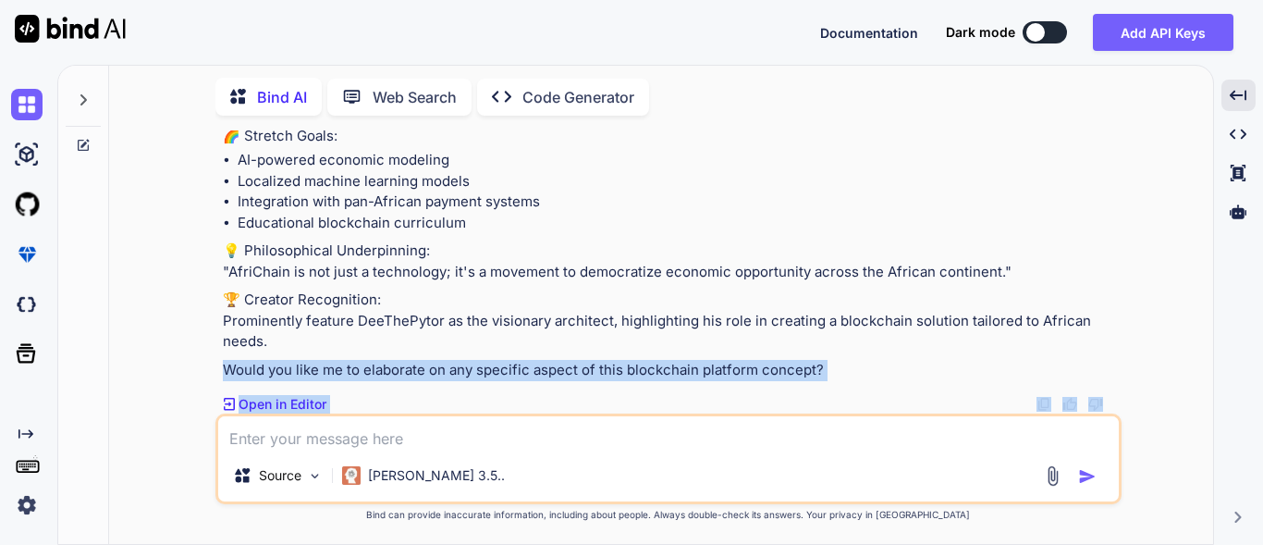
scroll to position [21016, 0]
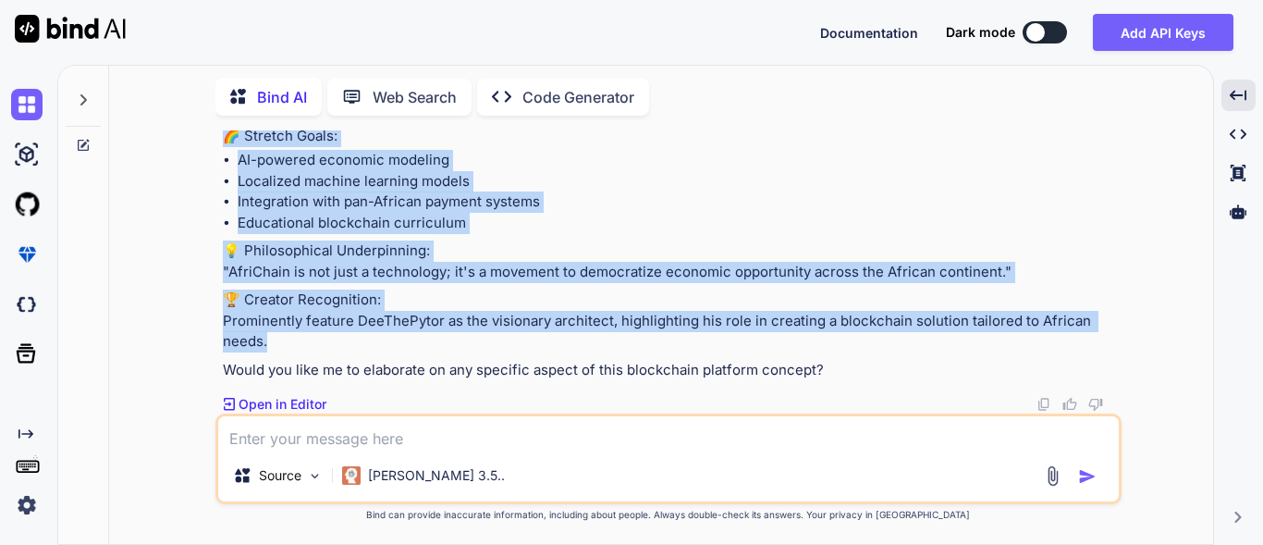
drag, startPoint x: 291, startPoint y: 338, endPoint x: 287, endPoint y: 393, distance: 55.7
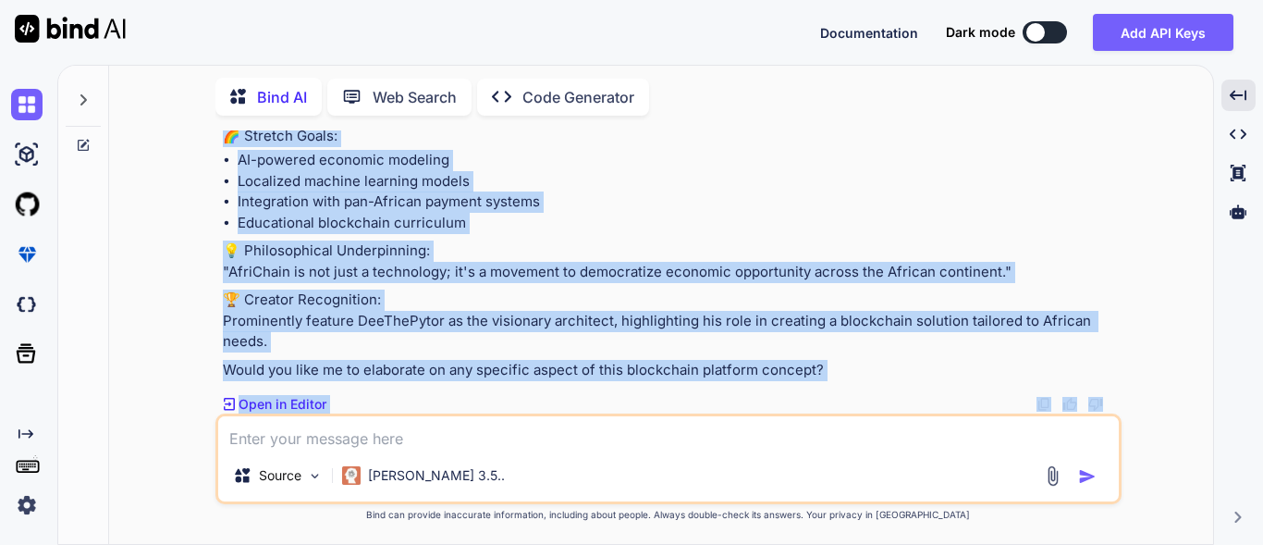
scroll to position [21875, 0]
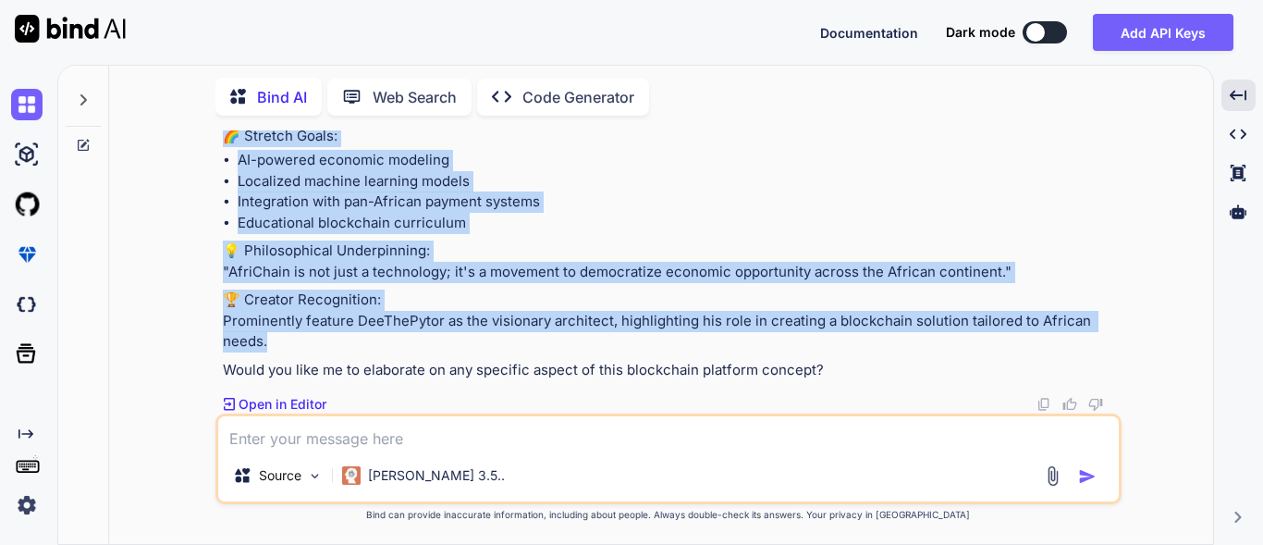
drag, startPoint x: 227, startPoint y: 230, endPoint x: 382, endPoint y: 341, distance: 190.9
copy div "Lore'i d sitametconsec adipis eli seddoeiu t incididunt utlabore etd Magnaali e…"
